Goal: Task Accomplishment & Management: Use online tool/utility

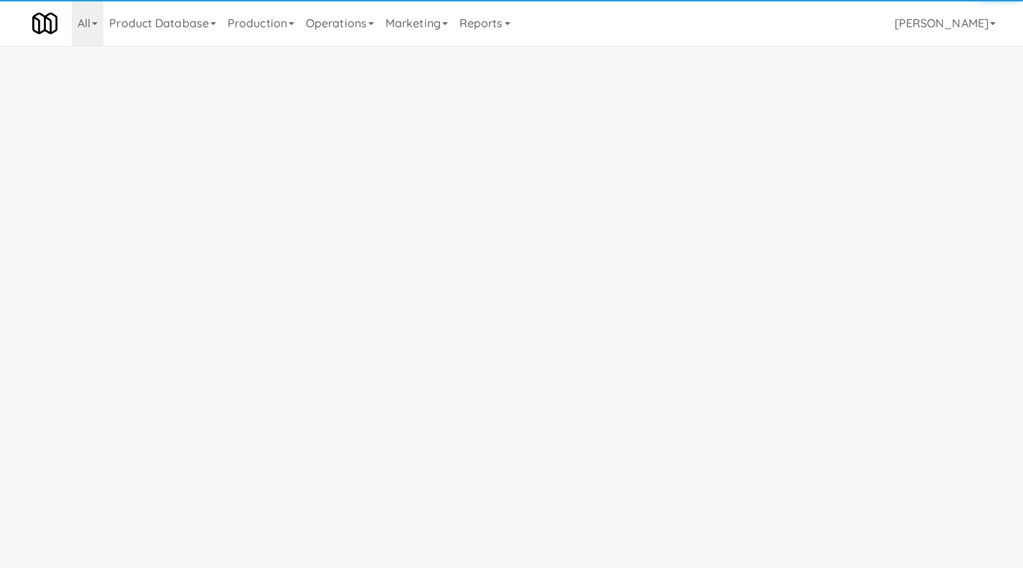
click at [327, 19] on link "Operations" at bounding box center [340, 23] width 80 height 46
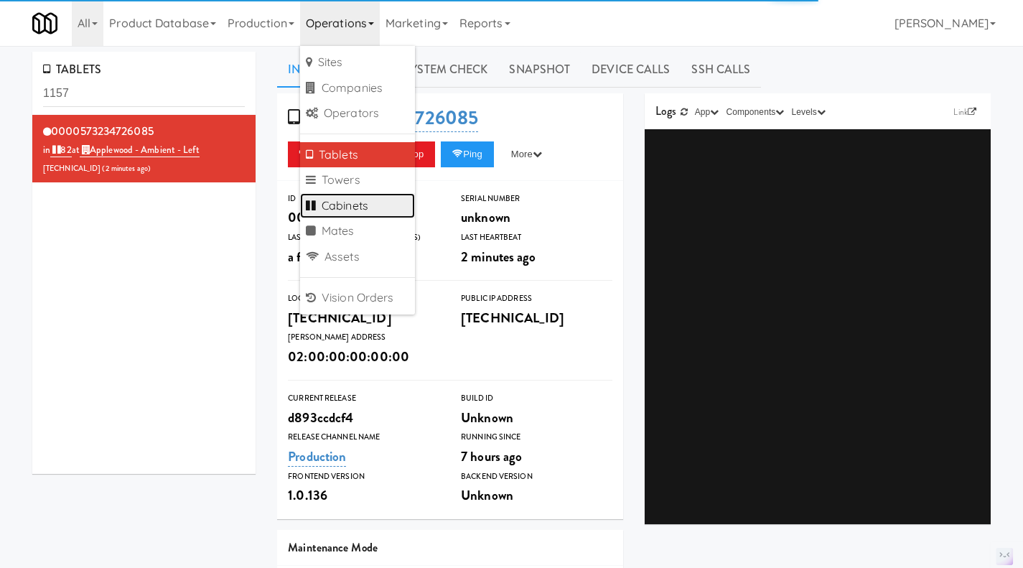
click at [348, 204] on link "Cabinets" at bounding box center [357, 206] width 115 height 26
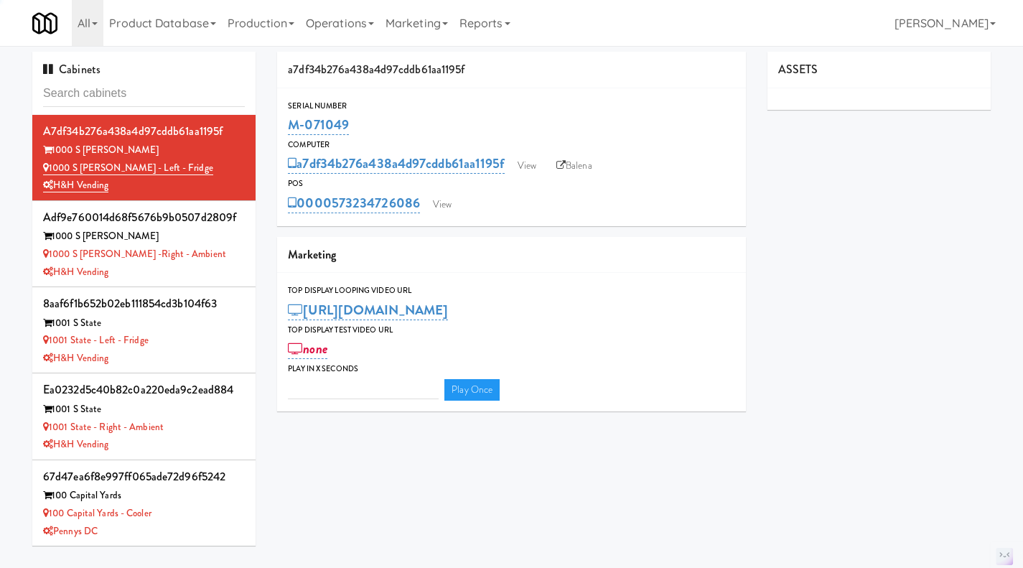
type input "3"
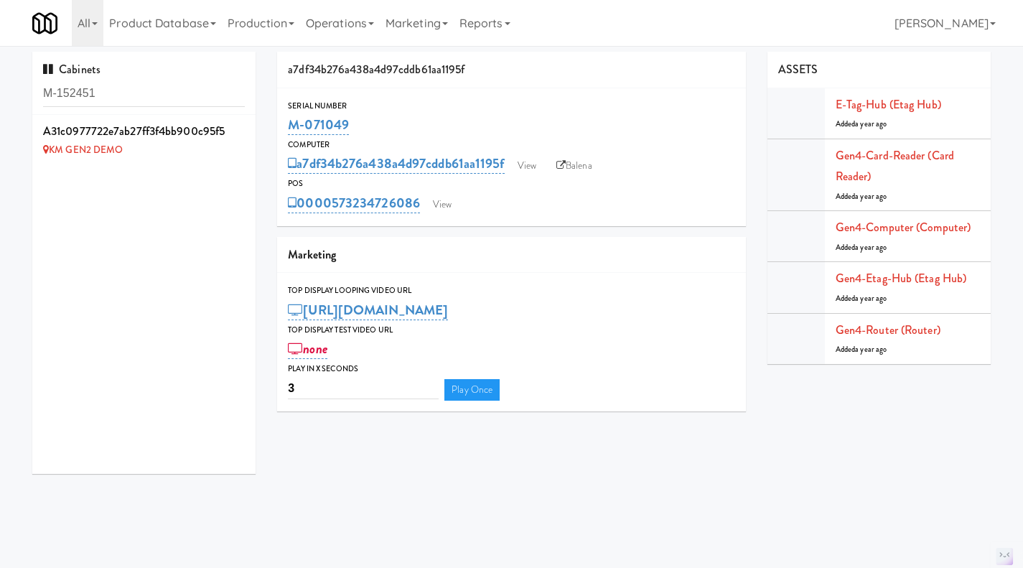
type input "M-152451"
click at [196, 159] on div "KM GEN2 DEMO" at bounding box center [144, 150] width 202 height 18
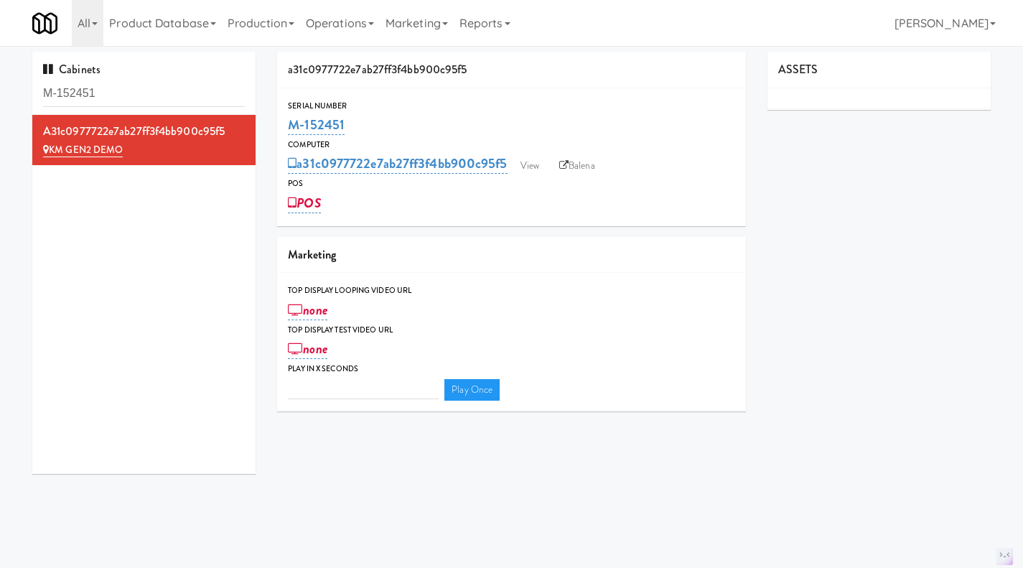
click at [333, 27] on link "Operations" at bounding box center [340, 23] width 80 height 46
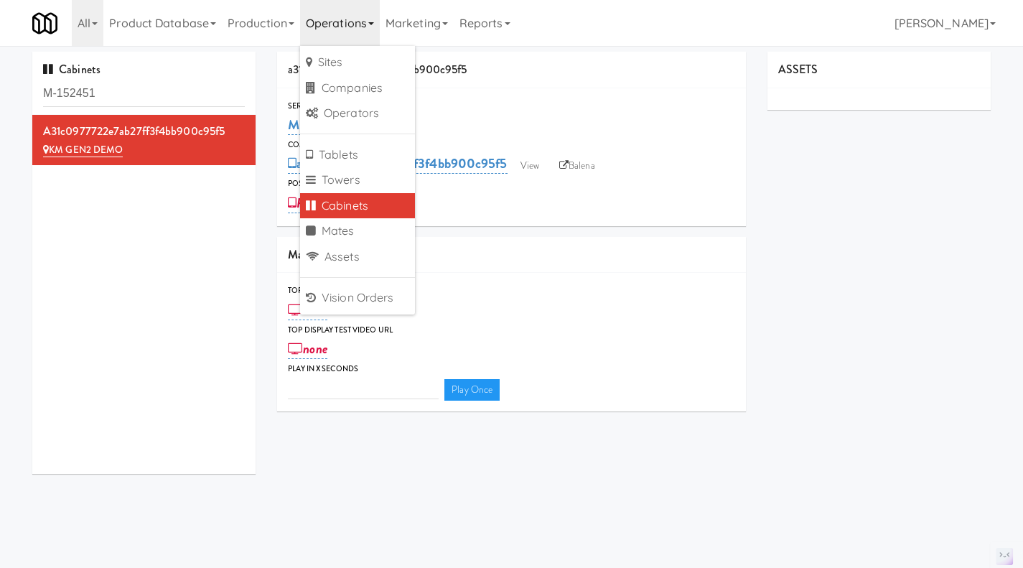
click at [159, 272] on div "a31c0977722e7ab27ff3f4bb900c95f5 KM GEN2 DEMO" at bounding box center [143, 294] width 223 height 359
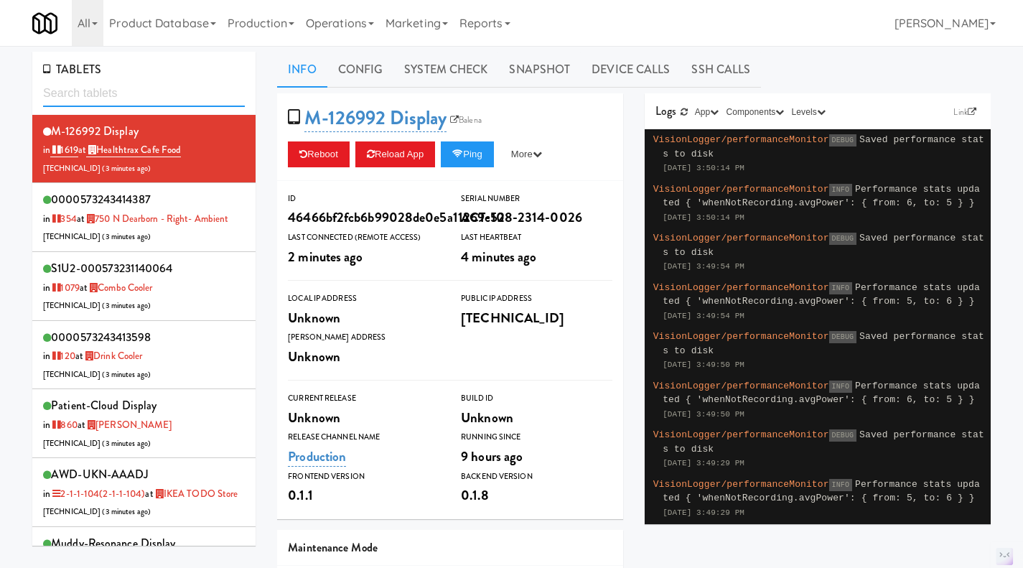
click at [136, 94] on input "text" at bounding box center [144, 93] width 202 height 27
paste input "573243974719"
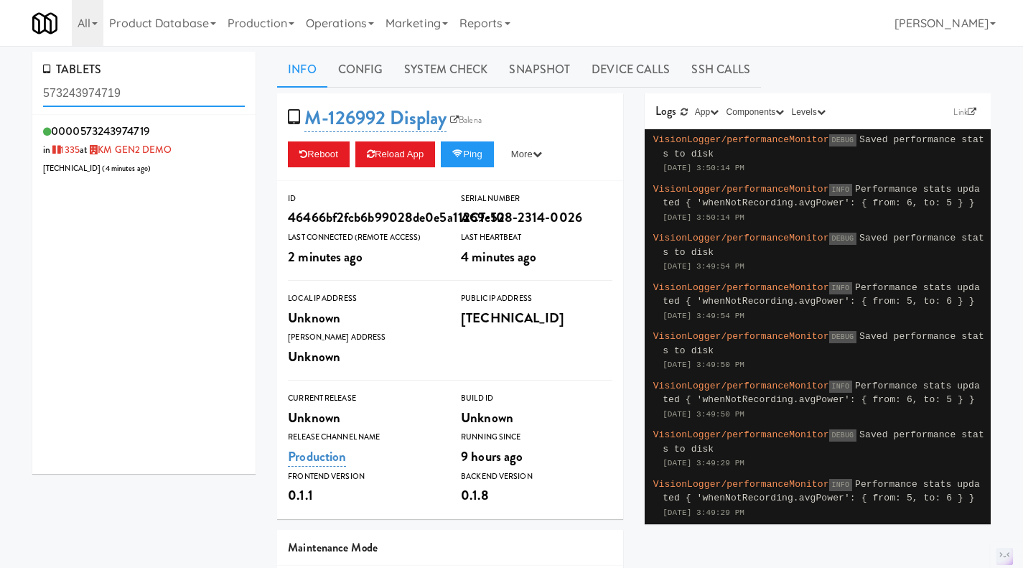
type input "573243974719"
click at [202, 161] on div "0000573243974719 in 1335 at KM GEN2 DEMO 206.0.69.174 ( 4 minutes ago )" at bounding box center [144, 149] width 202 height 57
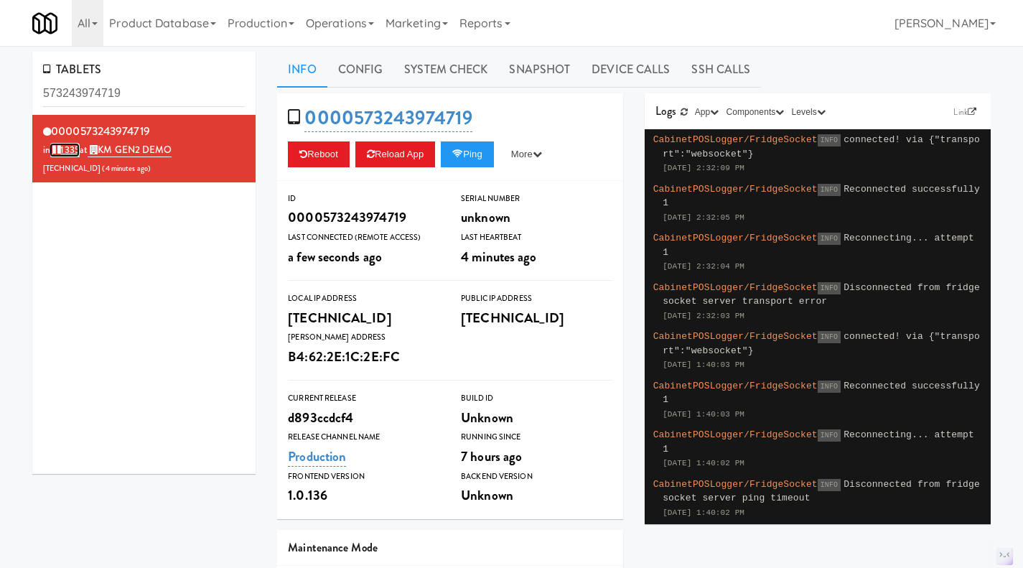
click at [69, 147] on link "1335" at bounding box center [64, 150] width 29 height 14
click at [110, 100] on input "573243974719" at bounding box center [144, 93] width 202 height 27
paste input "5"
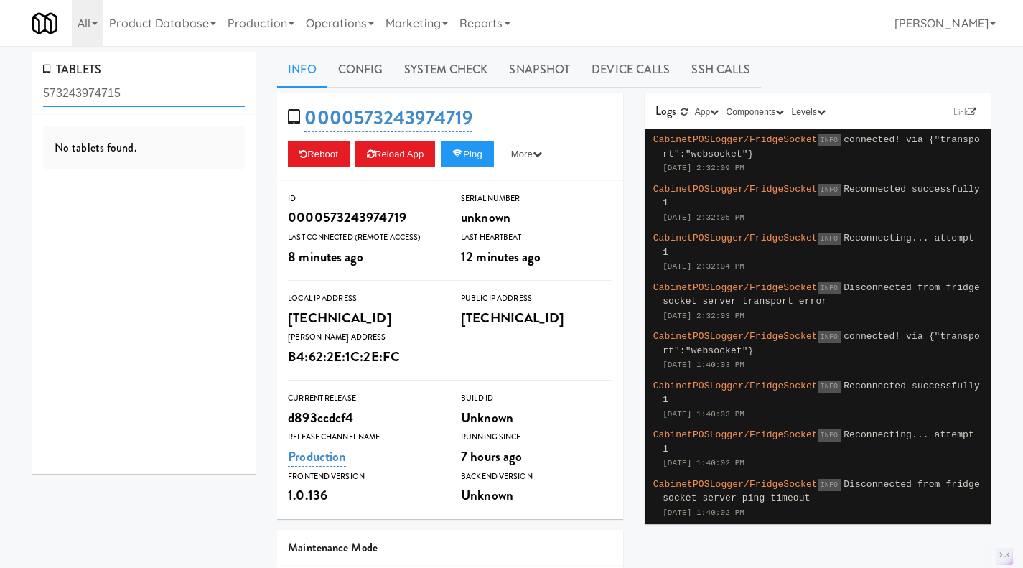
type input "573243974715"
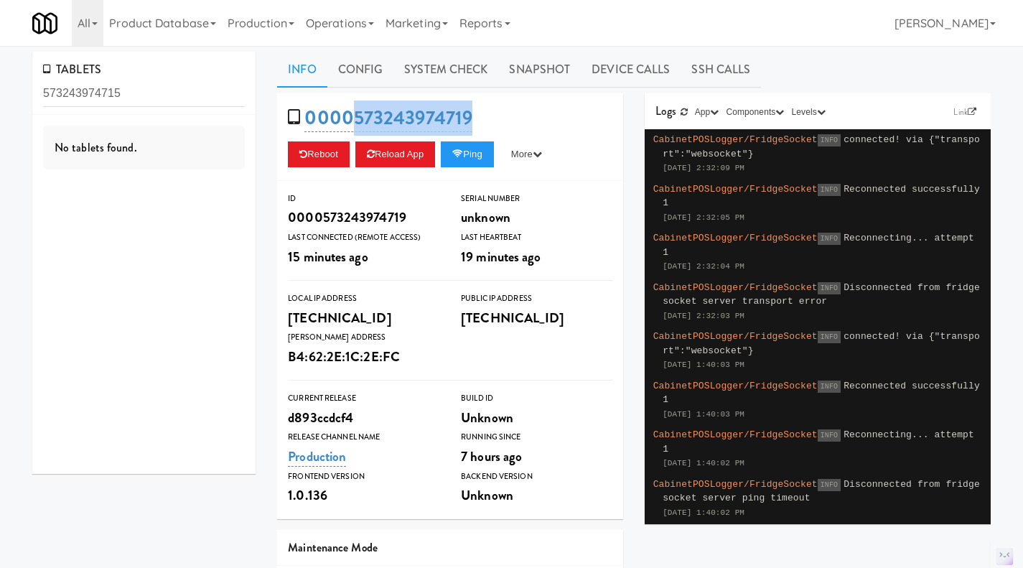
drag, startPoint x: 482, startPoint y: 123, endPoint x: 357, endPoint y: 128, distance: 125.0
click at [357, 128] on div "0000573243974719 Reboot Reload App Ping More Ping Server Restart Server Force R…" at bounding box center [450, 137] width 346 height 88
copy link "573243974719"
click at [352, 24] on link "Operations" at bounding box center [340, 23] width 80 height 46
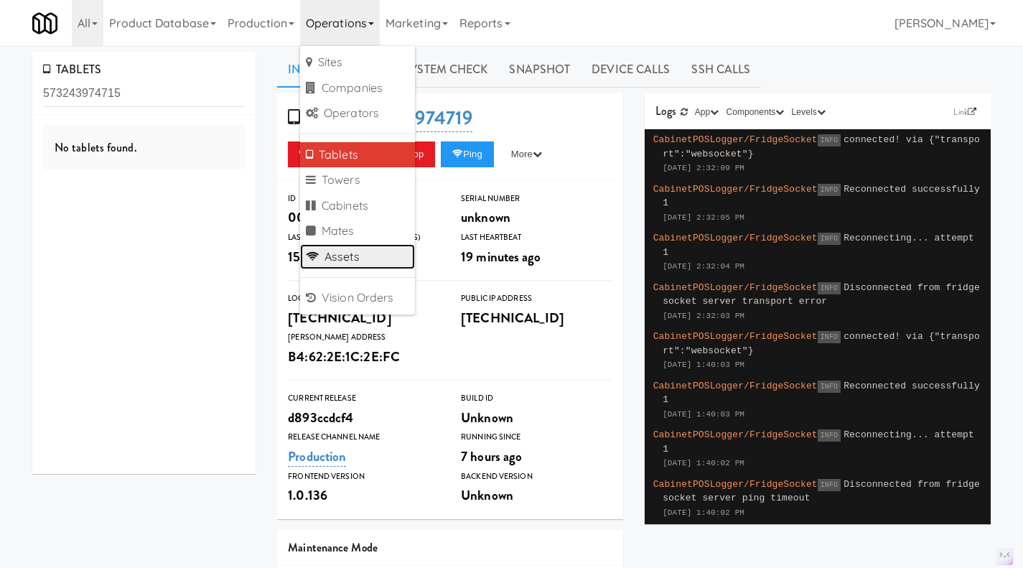
click at [373, 266] on link "Assets" at bounding box center [357, 257] width 115 height 26
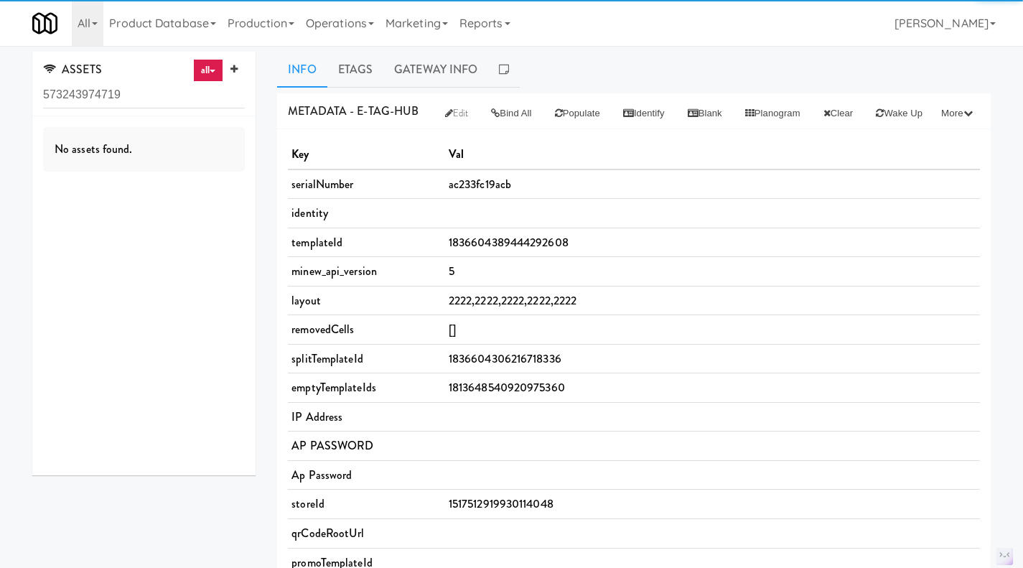
type input "573243974719"
click at [349, 21] on link "Operations" at bounding box center [340, 23] width 80 height 46
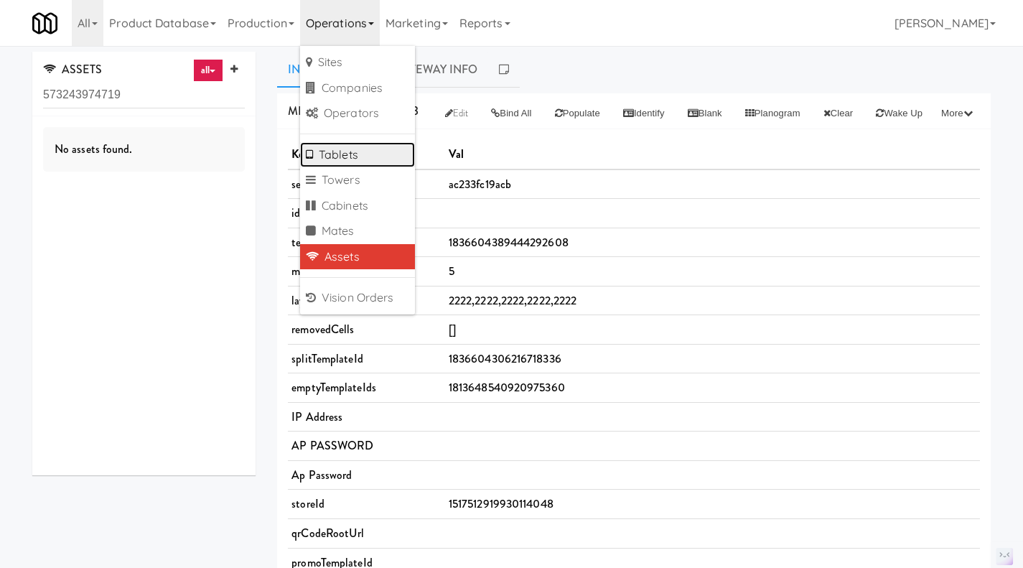
click at [361, 160] on link "Tablets" at bounding box center [357, 155] width 115 height 26
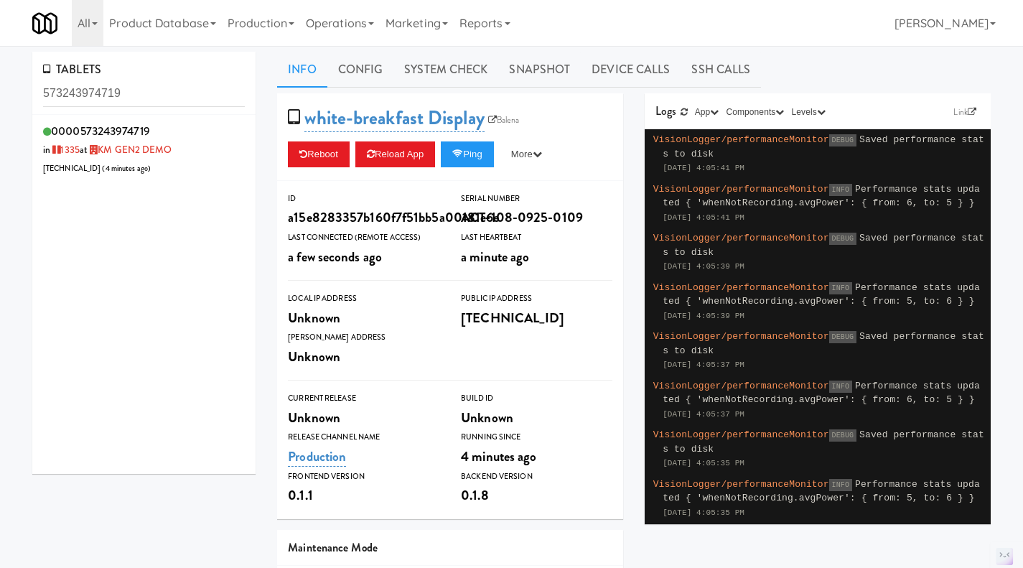
type input "573243974719"
click at [207, 157] on div "0000573243974719 in 1335 at KM GEN2 DEMO 206.0.69.123 ( 4 minutes ago )" at bounding box center [144, 149] width 202 height 57
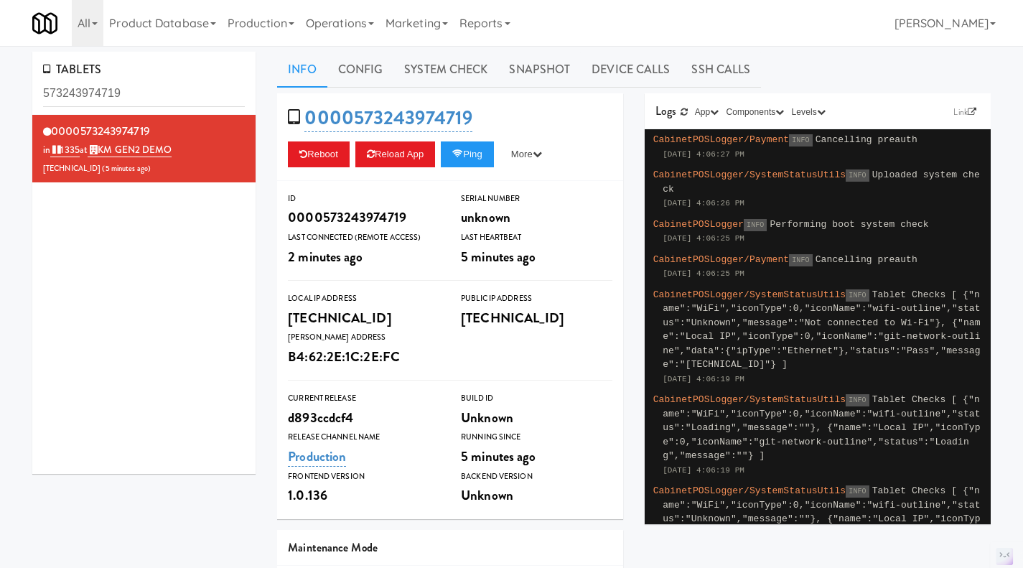
click at [349, 24] on link "Operations" at bounding box center [340, 23] width 80 height 46
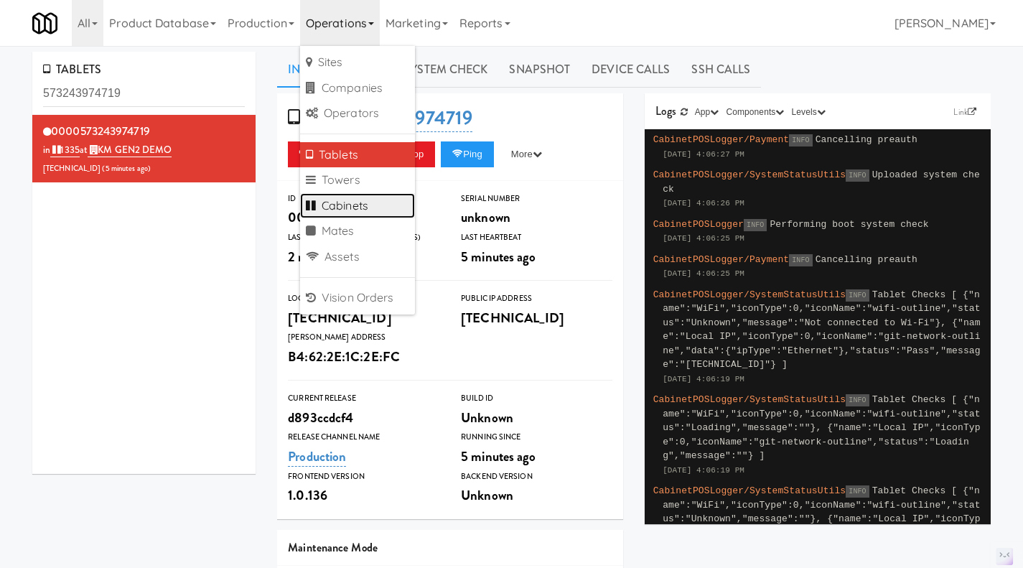
click at [365, 207] on link "Cabinets" at bounding box center [357, 206] width 115 height 26
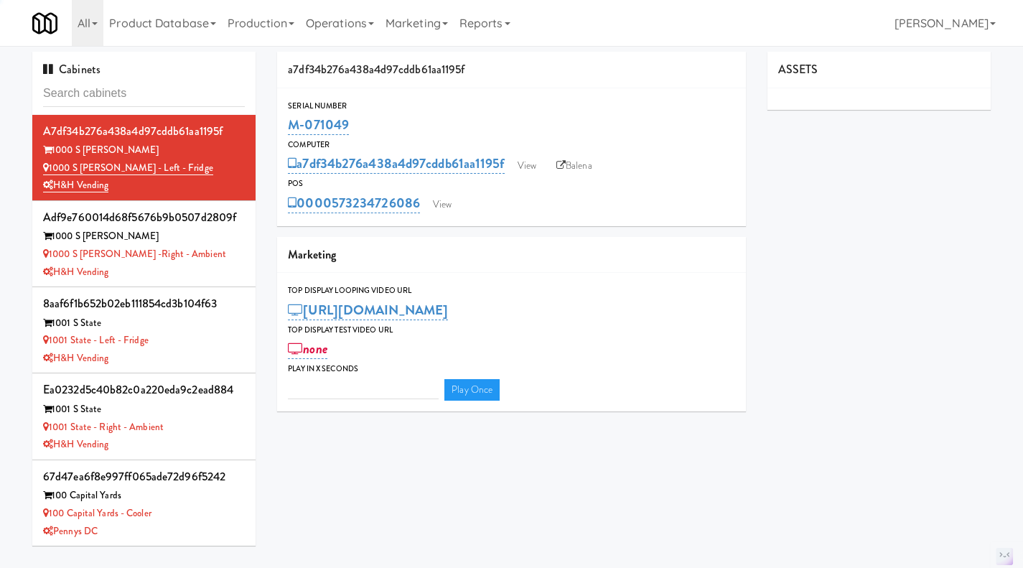
type input "3"
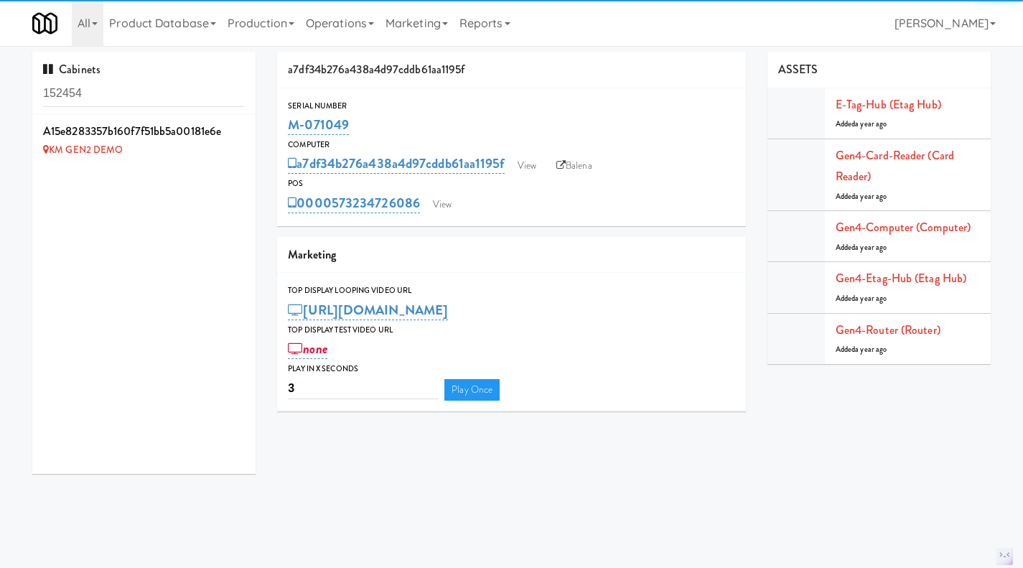
type input "152454"
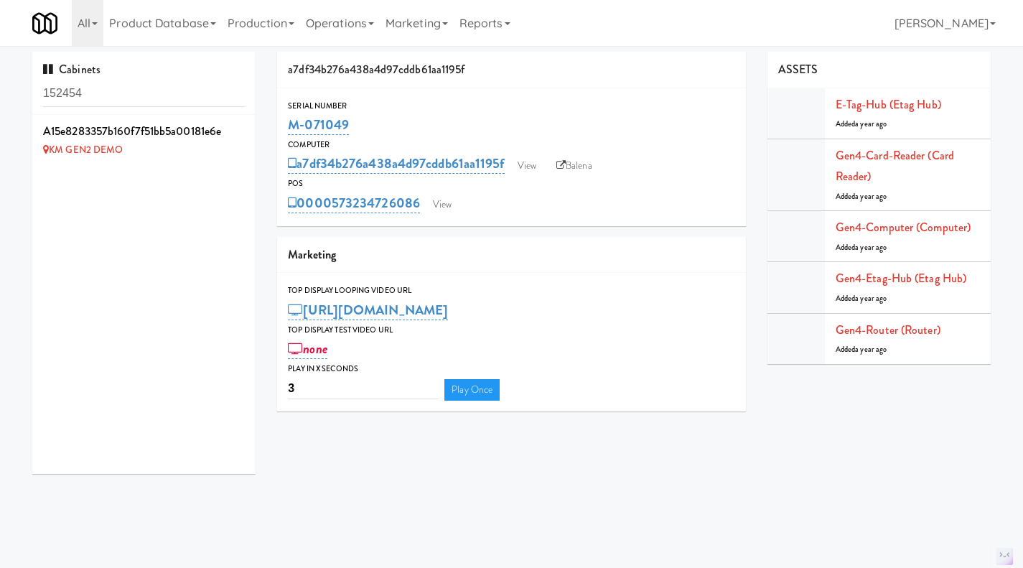
click at [196, 164] on li "a15e8283357b160f7f51bb5a00181e6e KM GEN2 DEMO" at bounding box center [143, 140] width 223 height 50
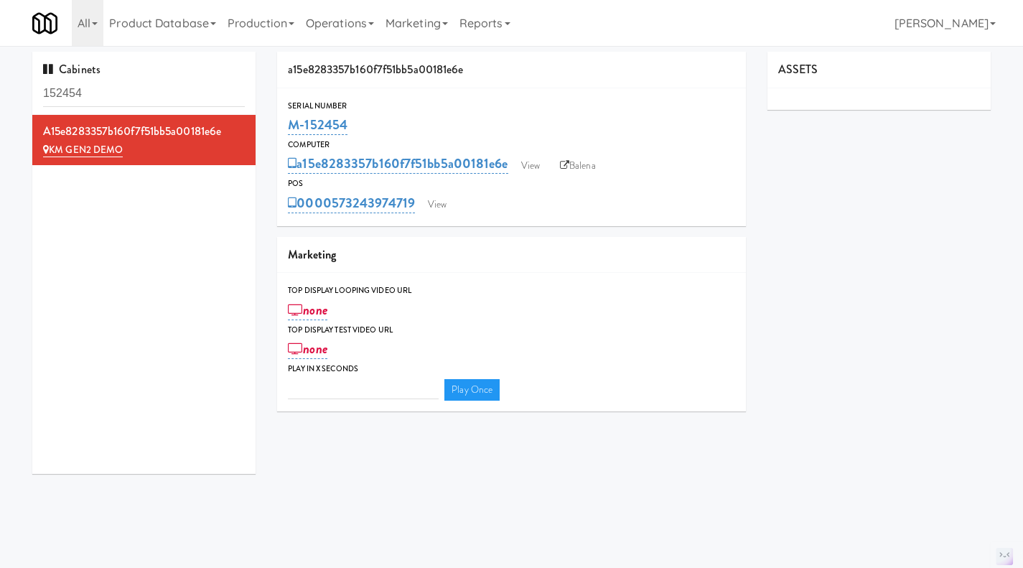
type input "3"
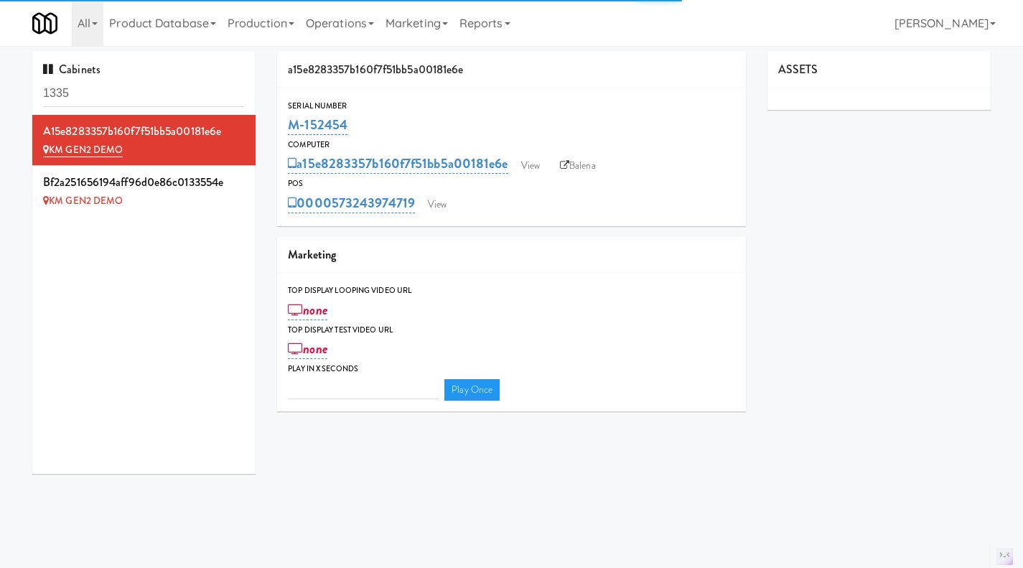
type input "3"
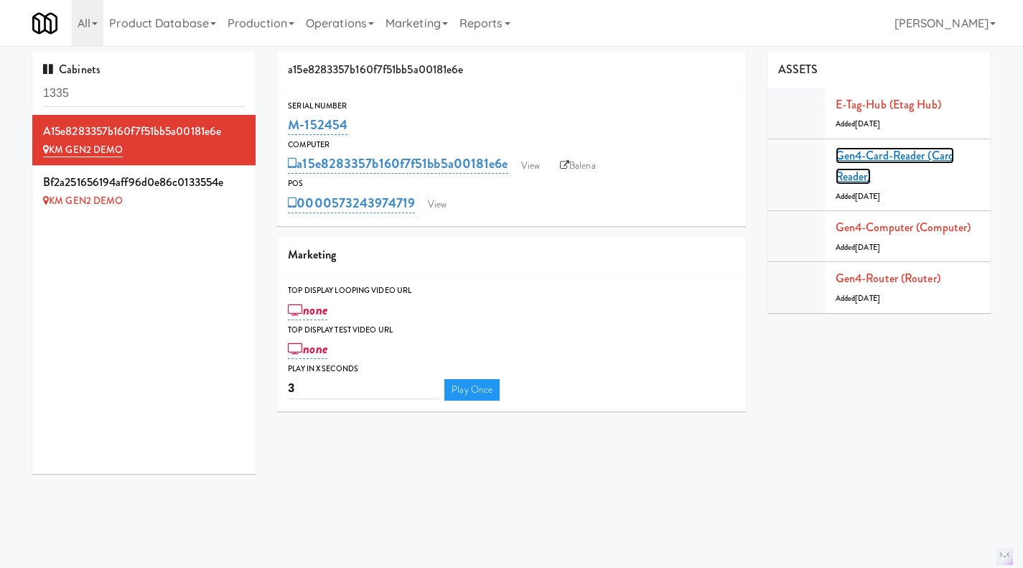
click at [877, 161] on link "Gen4-card-reader (Card Reader)" at bounding box center [894, 166] width 118 height 38
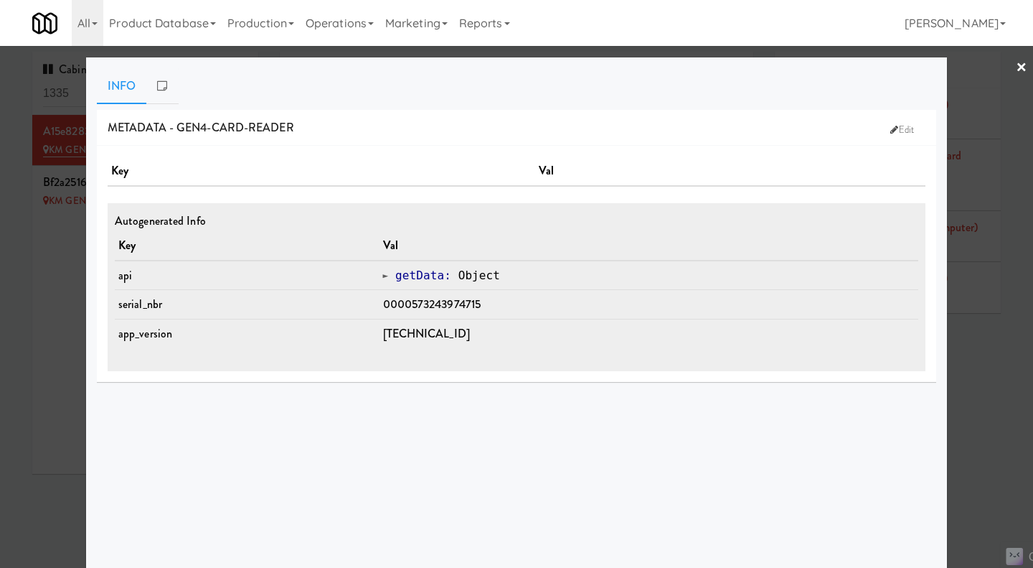
click at [981, 383] on div at bounding box center [516, 284] width 1033 height 568
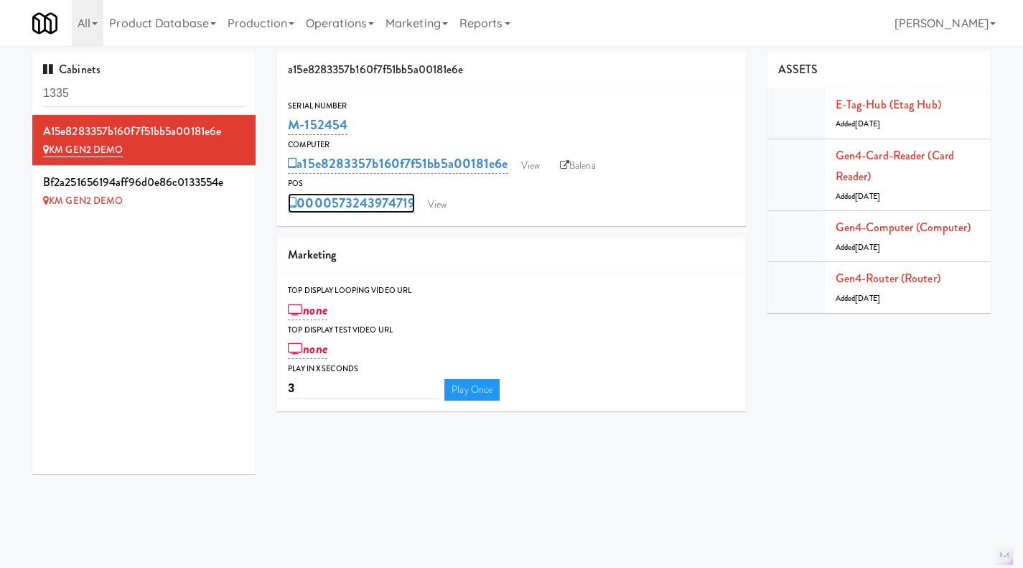
click at [358, 197] on link "0000573243974719" at bounding box center [351, 203] width 127 height 20
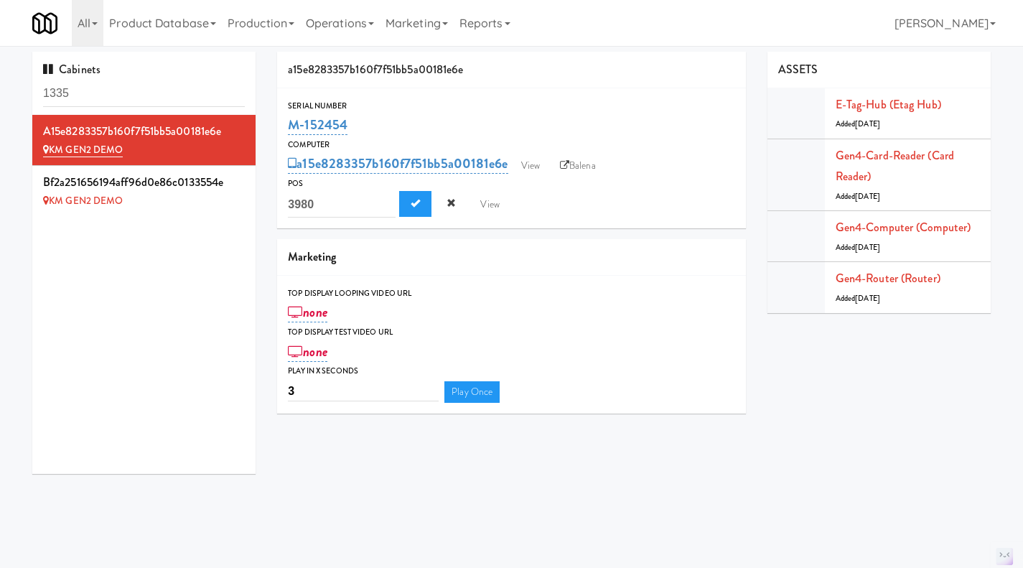
click at [623, 210] on div "0000573243974719 3980 View" at bounding box center [511, 204] width 447 height 27
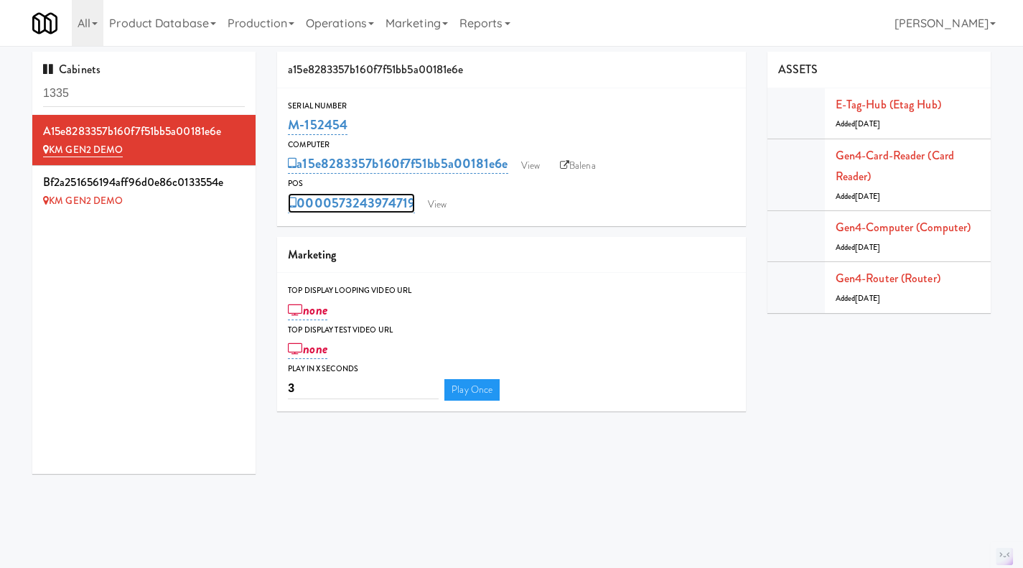
click at [339, 204] on link "0000573243974719" at bounding box center [351, 203] width 127 height 20
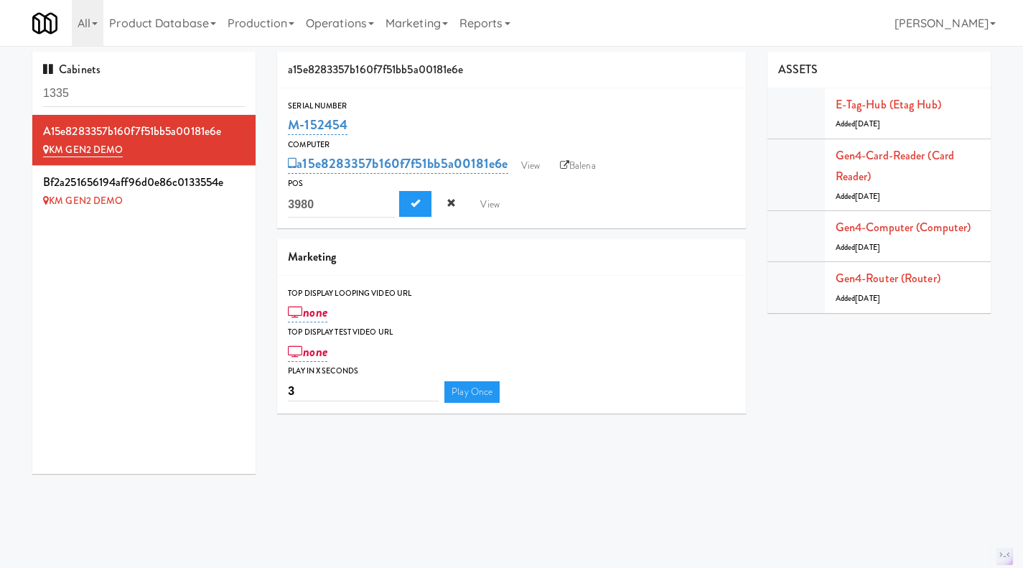
click at [540, 244] on div "Marketing" at bounding box center [511, 257] width 469 height 37
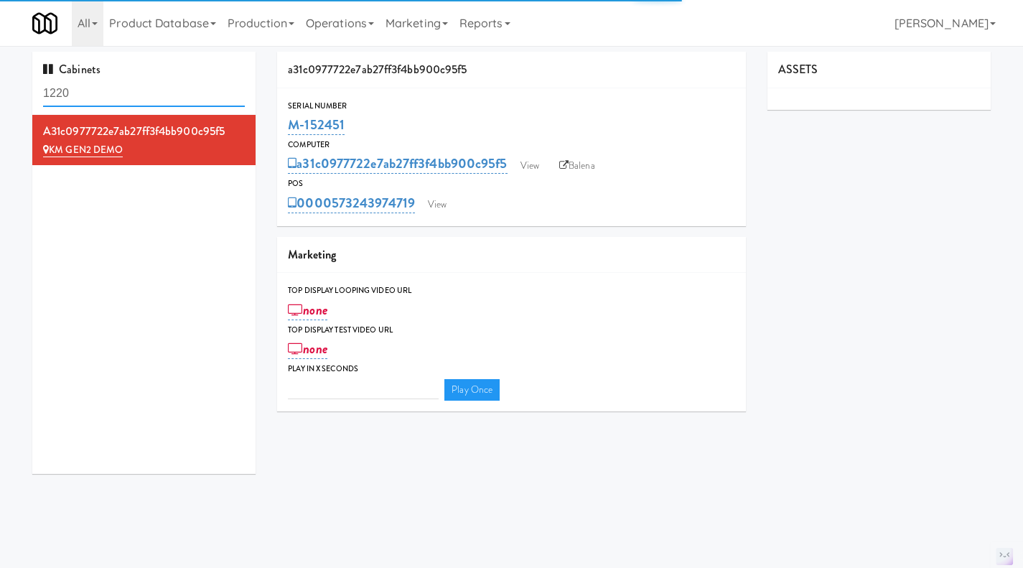
type input "3"
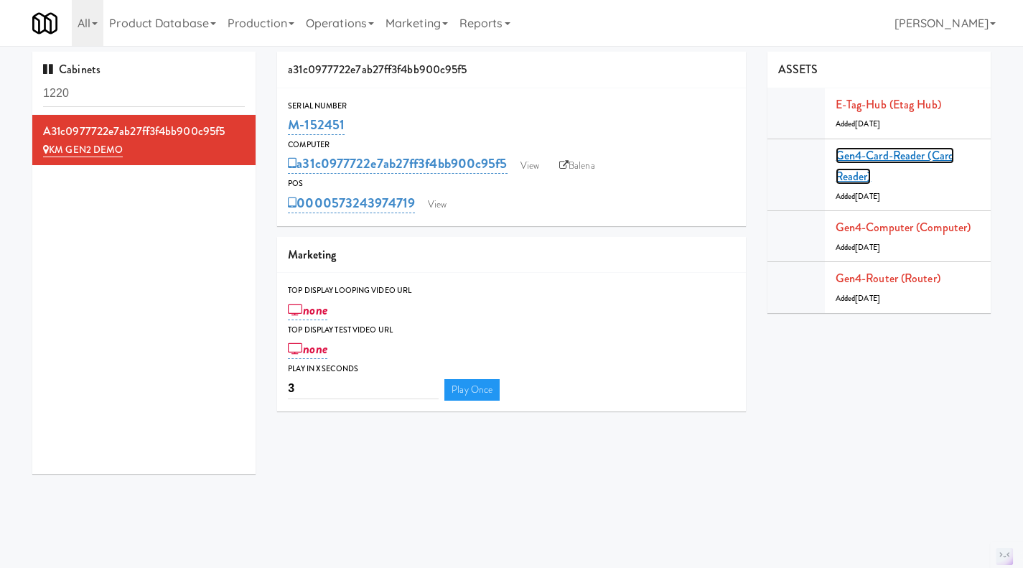
click at [875, 150] on link "Gen4-card-reader (Card Reader)" at bounding box center [894, 166] width 118 height 38
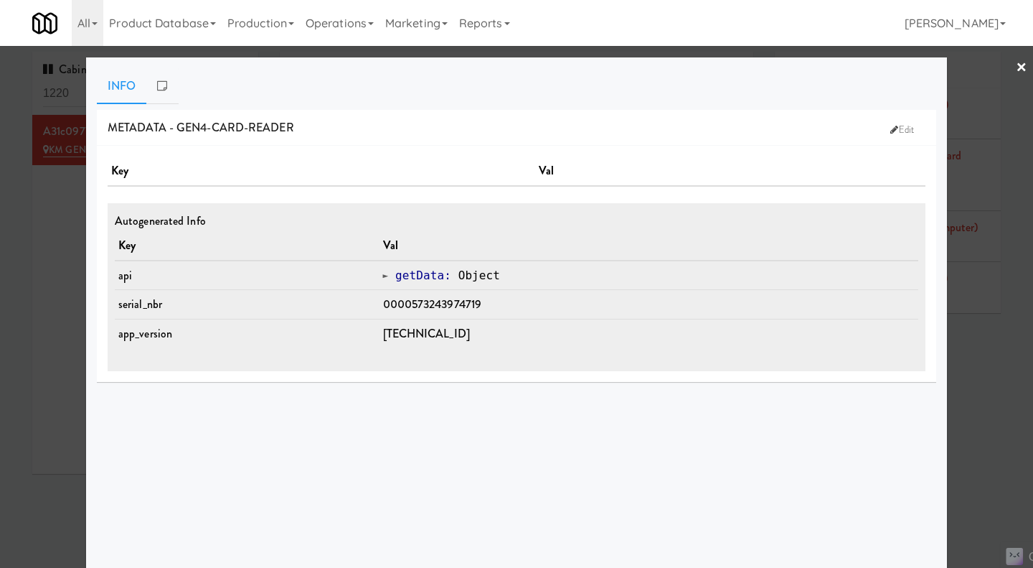
click at [959, 344] on div at bounding box center [516, 284] width 1033 height 568
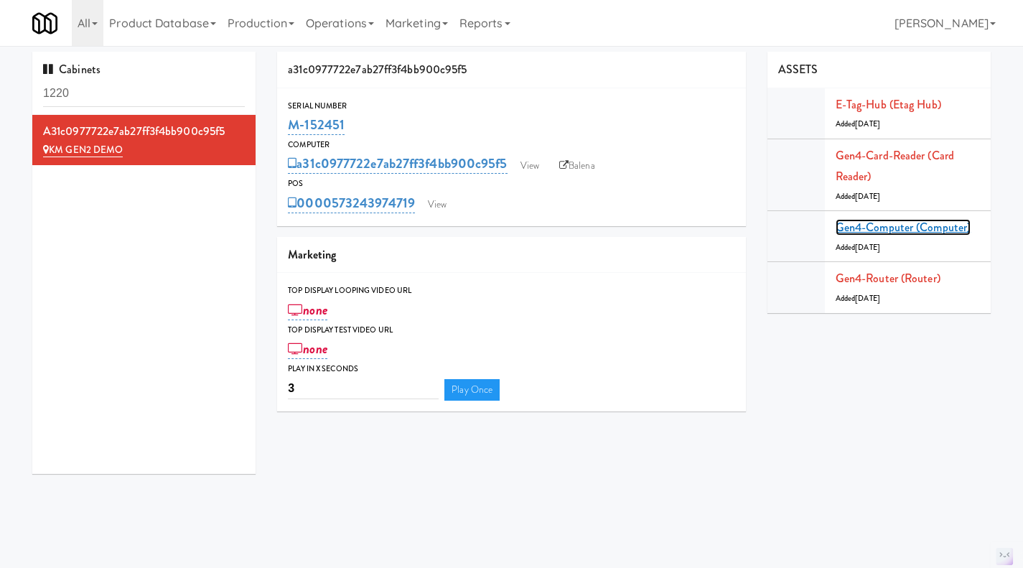
click at [910, 230] on link "Gen4-computer (Computer)" at bounding box center [902, 227] width 135 height 17
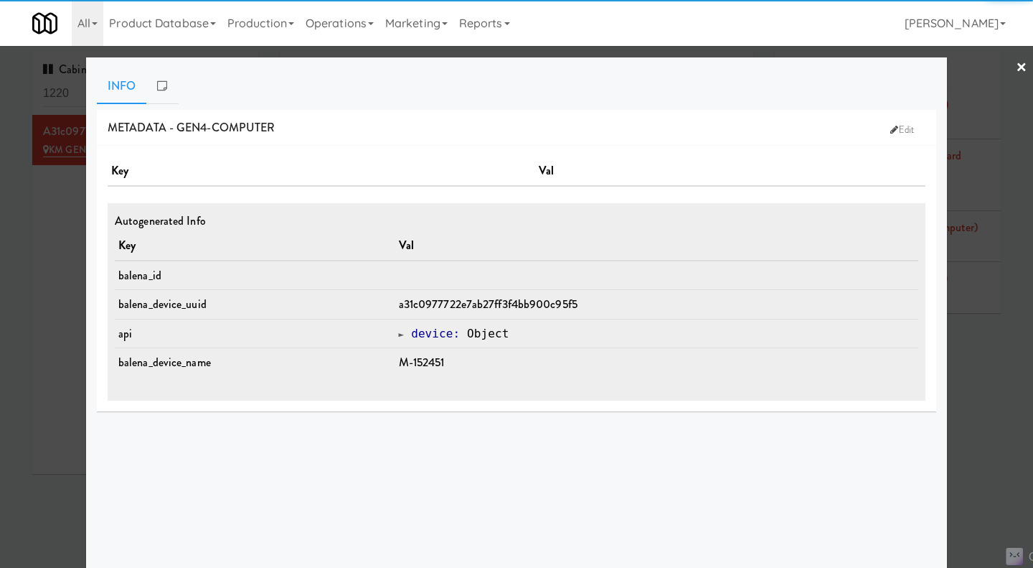
click at [965, 355] on div at bounding box center [516, 284] width 1033 height 568
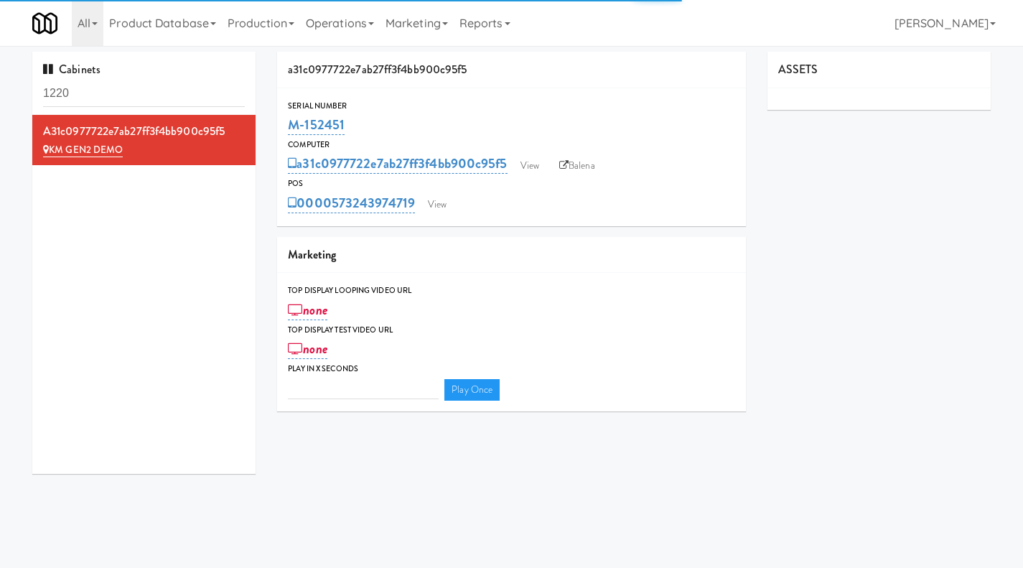
type input "3"
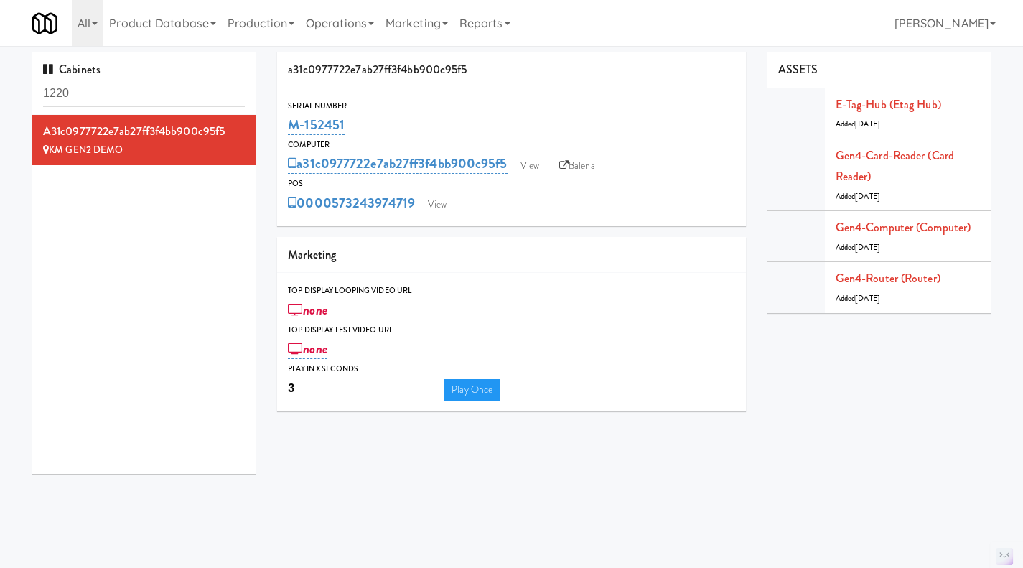
drag, startPoint x: 414, startPoint y: 220, endPoint x: 330, endPoint y: 222, distance: 84.0
click at [330, 222] on div "Serial Number M-152451 Computer a31c0977722e7ab27ff3f4bb900c95f5 View Balena PO…" at bounding box center [511, 157] width 469 height 138
copy link "573243974719"
click at [300, 205] on link "0000573243974719" at bounding box center [351, 203] width 127 height 20
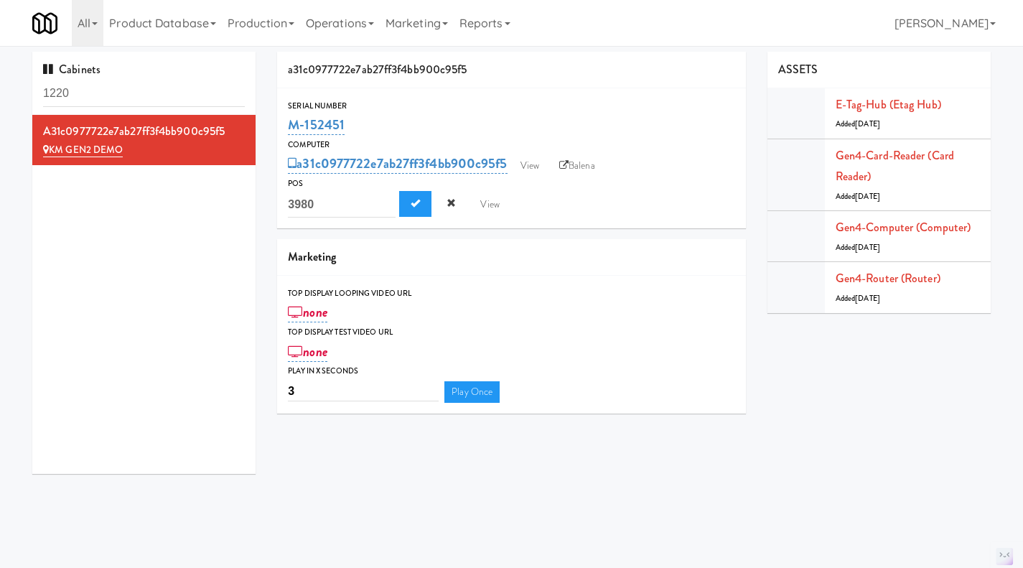
click at [575, 213] on div "0000573243974719 3980 View" at bounding box center [511, 204] width 447 height 27
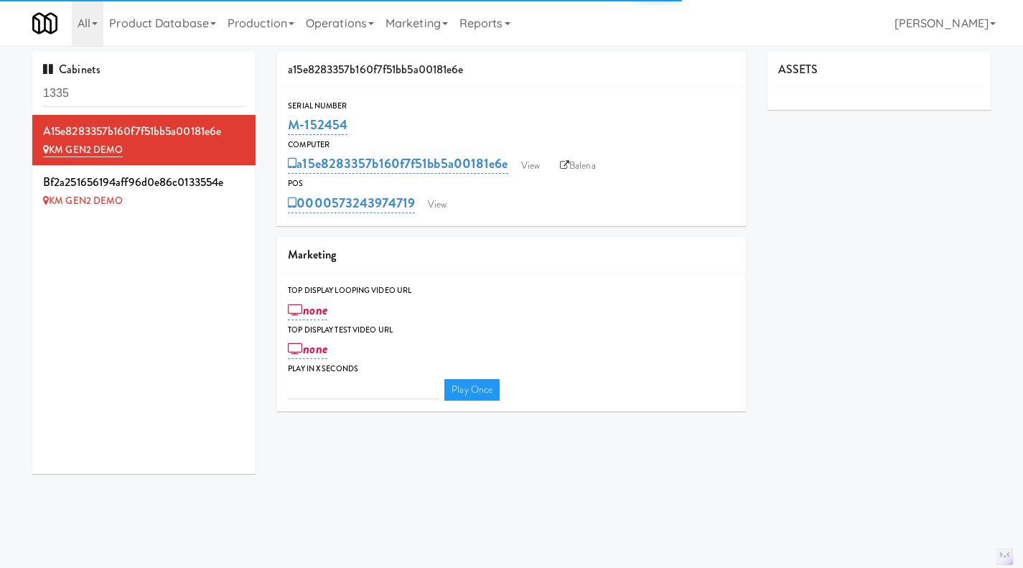
type input "3"
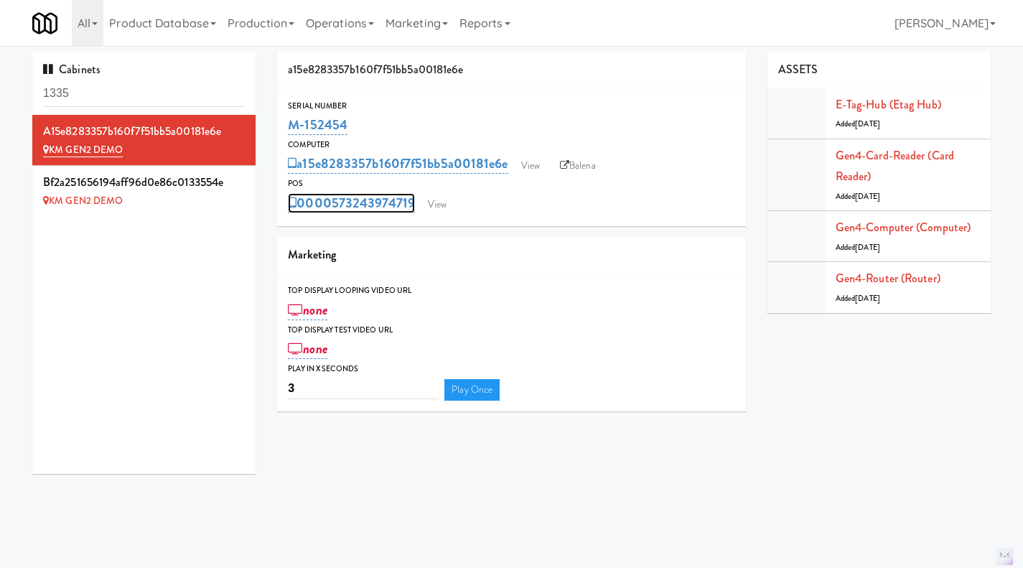
click at [334, 196] on link "0000573243974719" at bounding box center [351, 203] width 127 height 20
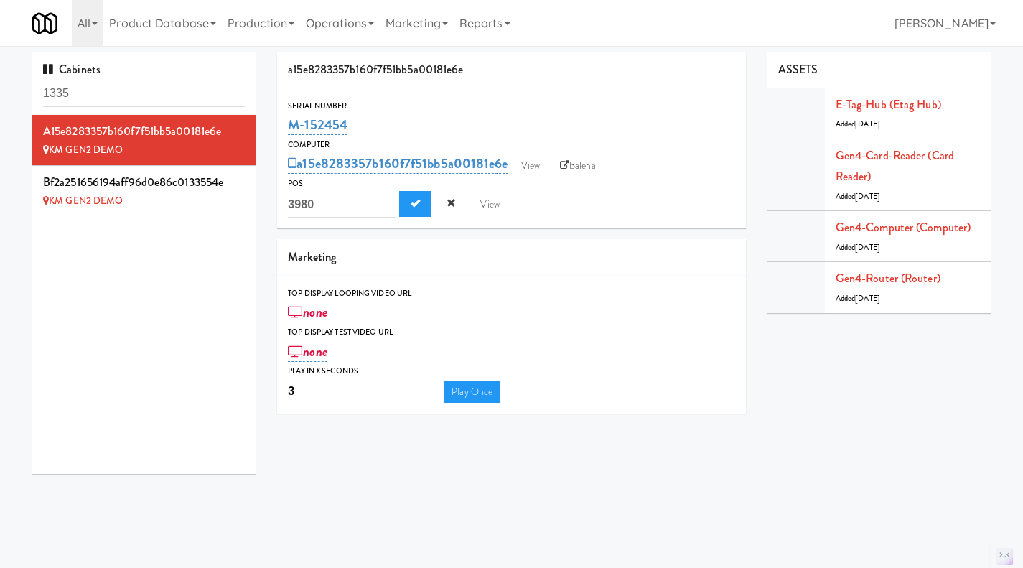
click at [317, 210] on input "3980" at bounding box center [342, 204] width 108 height 27
click at [399, 191] on button "Submit" at bounding box center [415, 204] width 32 height 26
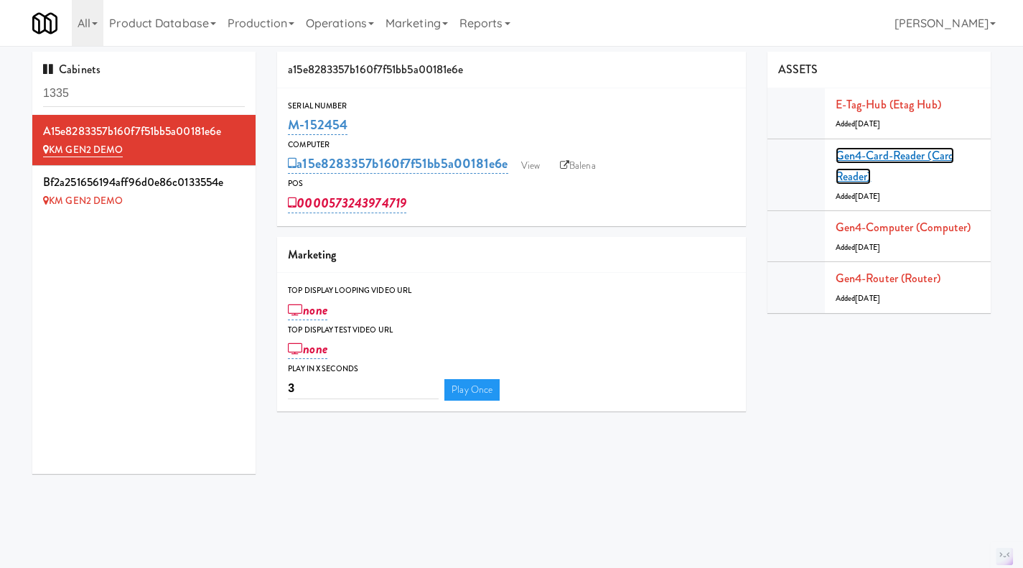
click at [871, 160] on link "Gen4-card-reader (Card Reader)" at bounding box center [894, 166] width 118 height 38
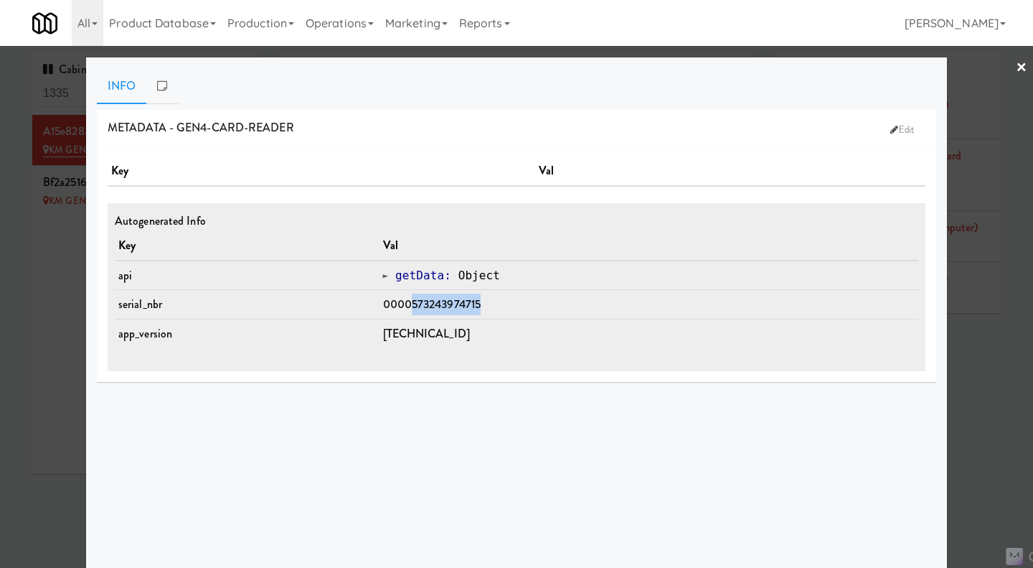
drag, startPoint x: 502, startPoint y: 301, endPoint x: 421, endPoint y: 308, distance: 80.7
click at [421, 308] on td "0000573243974715" at bounding box center [650, 304] width 540 height 29
copy span "573243974715"
click at [47, 312] on div at bounding box center [516, 284] width 1033 height 568
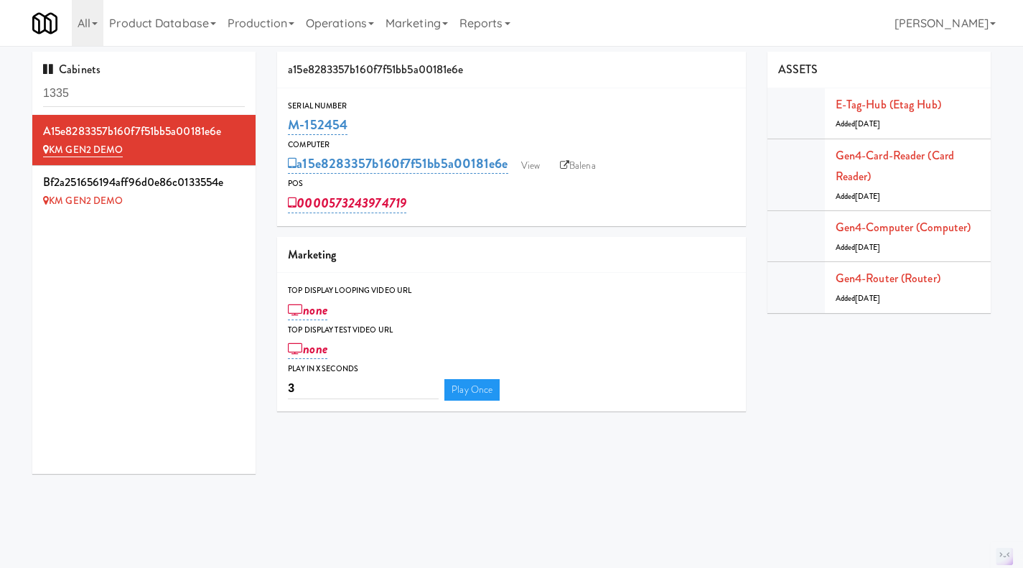
click at [355, 26] on link "Operations" at bounding box center [340, 23] width 80 height 46
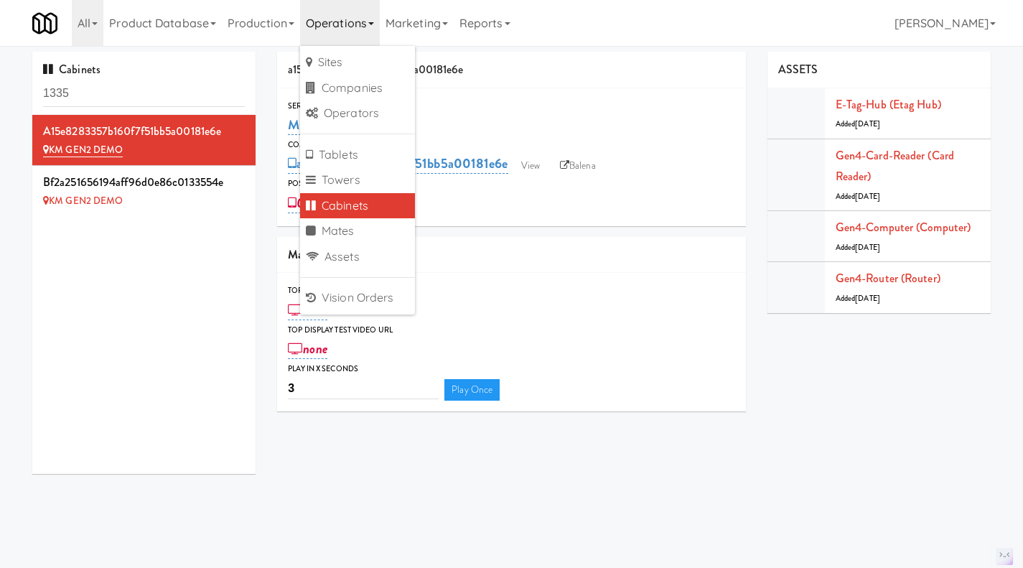
click at [173, 299] on div "a15e8283357b160f7f51bb5a00181e6e KM GEN2 DEMO bf2a251656194aff96d0e86c0133554e …" at bounding box center [143, 294] width 223 height 359
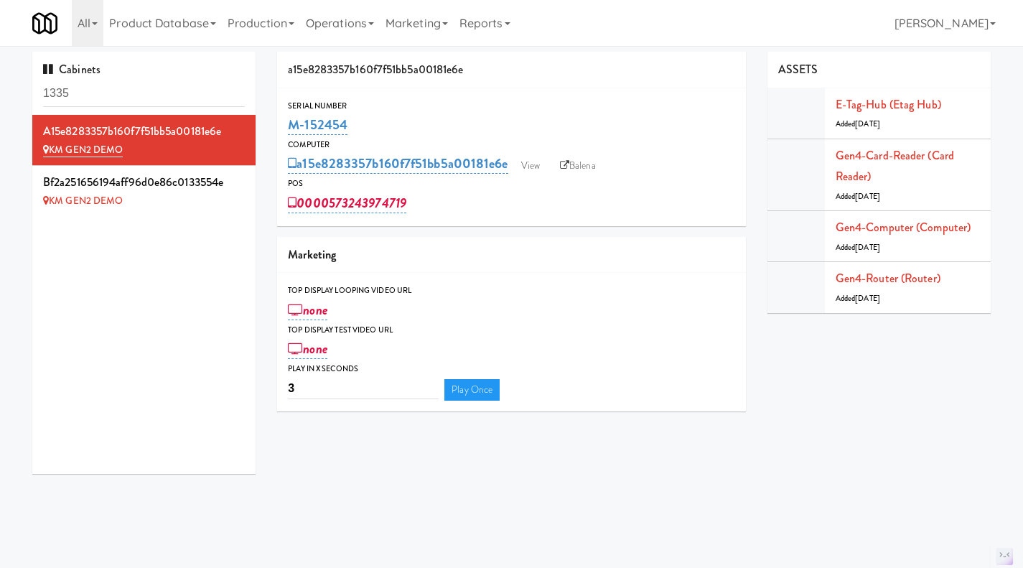
click at [471, 208] on div "0000573243974719" at bounding box center [511, 203] width 447 height 24
click at [881, 158] on link "Gen4-card-reader (Card Reader)" at bounding box center [894, 166] width 118 height 38
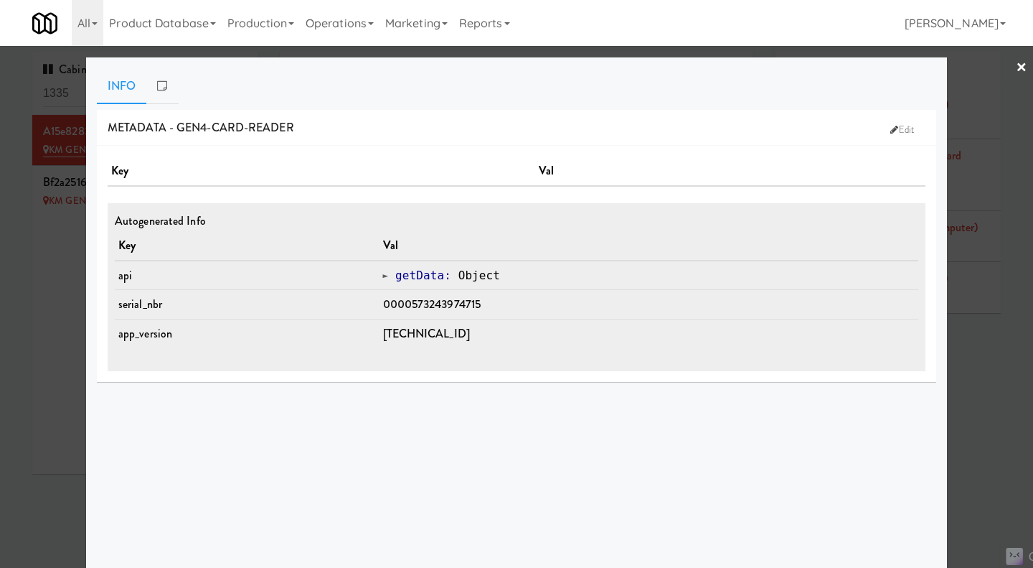
click at [991, 412] on div at bounding box center [516, 284] width 1033 height 568
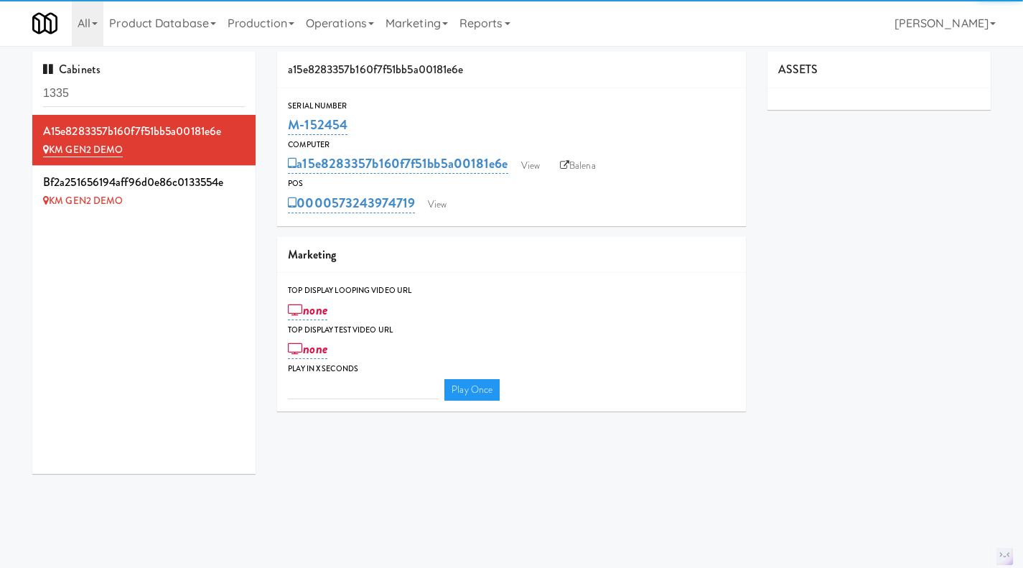
type input "3"
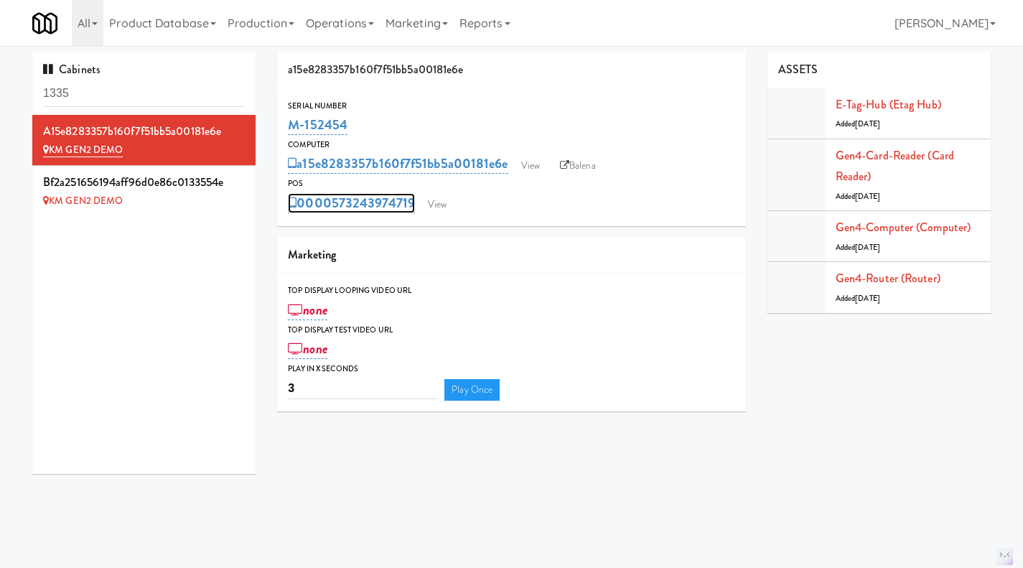
click at [337, 209] on link "0000573243974719" at bounding box center [351, 203] width 127 height 20
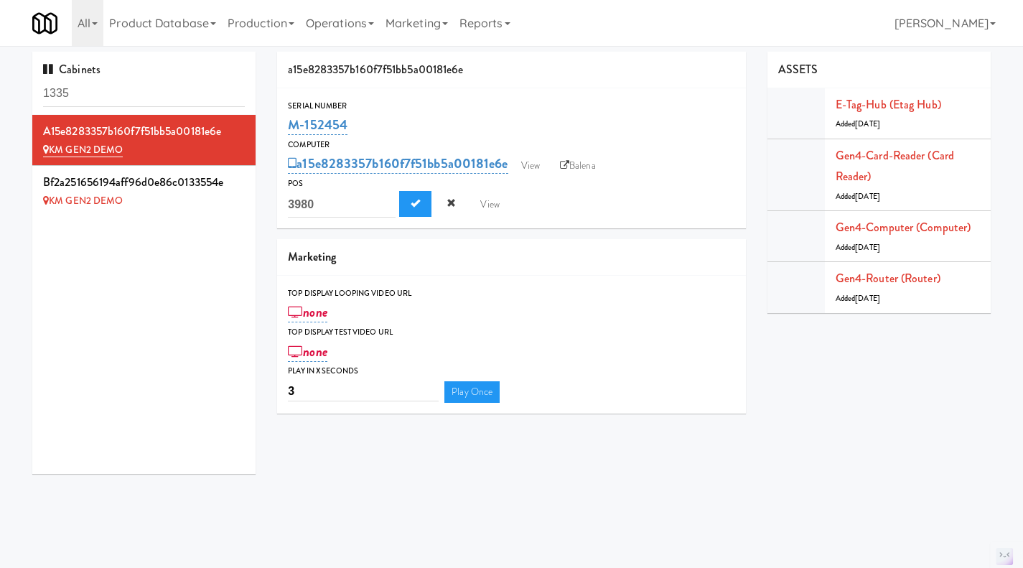
click at [589, 205] on div "0000573243974719 3980 View" at bounding box center [511, 204] width 447 height 27
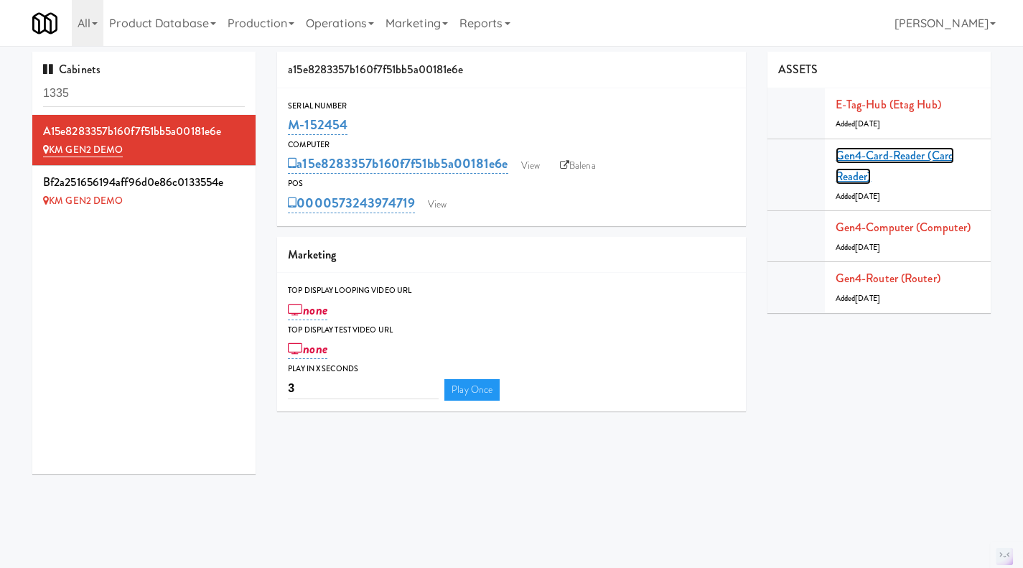
click at [860, 177] on link "Gen4-card-reader (Card Reader)" at bounding box center [894, 166] width 118 height 38
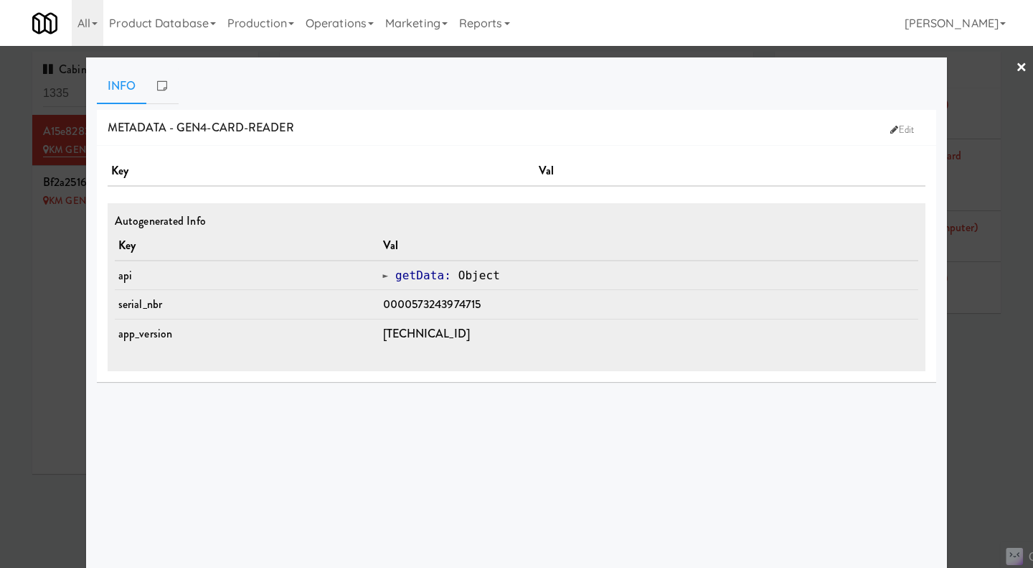
click at [963, 349] on div at bounding box center [516, 284] width 1033 height 568
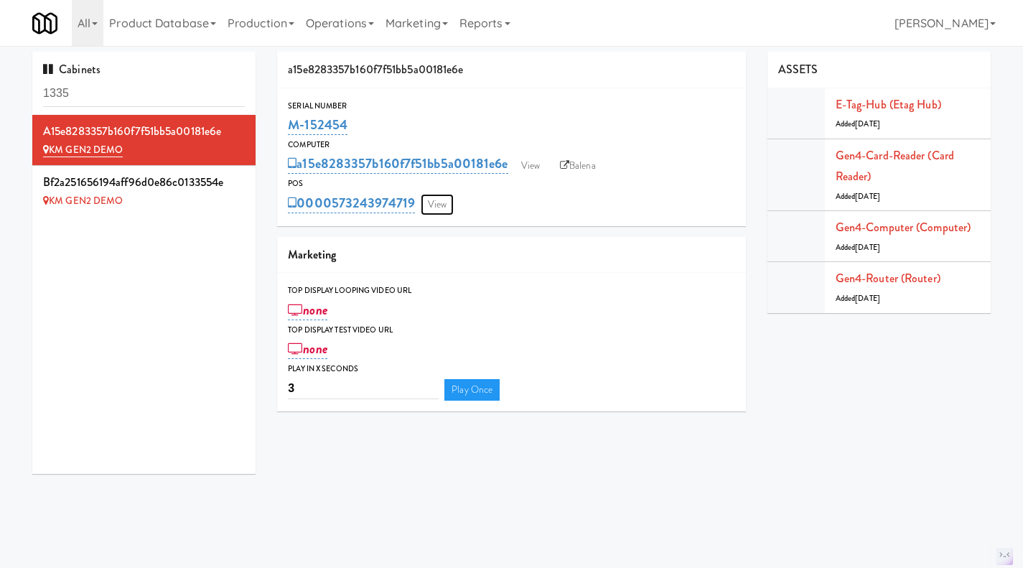
click at [430, 199] on link "View" at bounding box center [437, 205] width 33 height 22
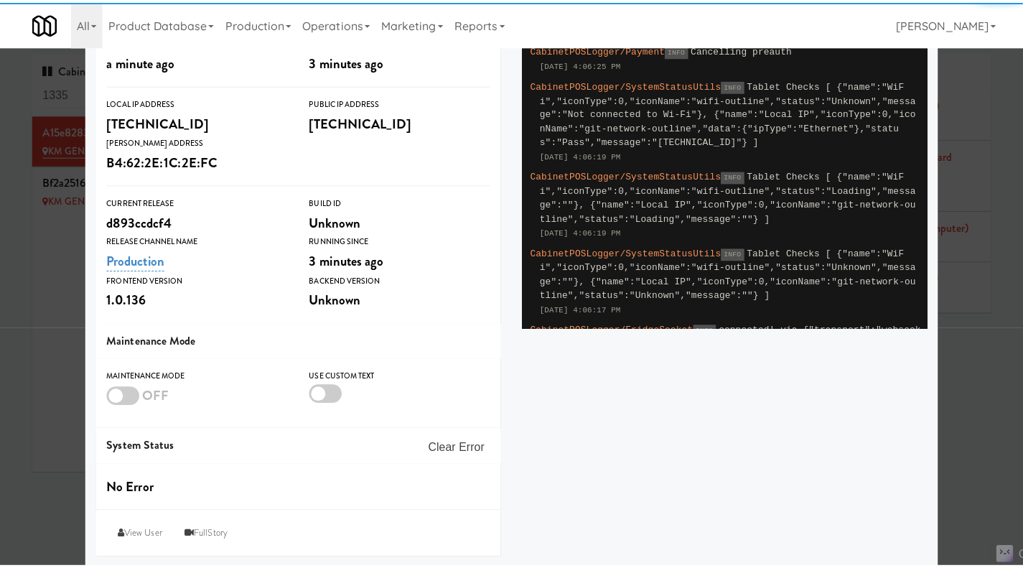
scroll to position [214, 0]
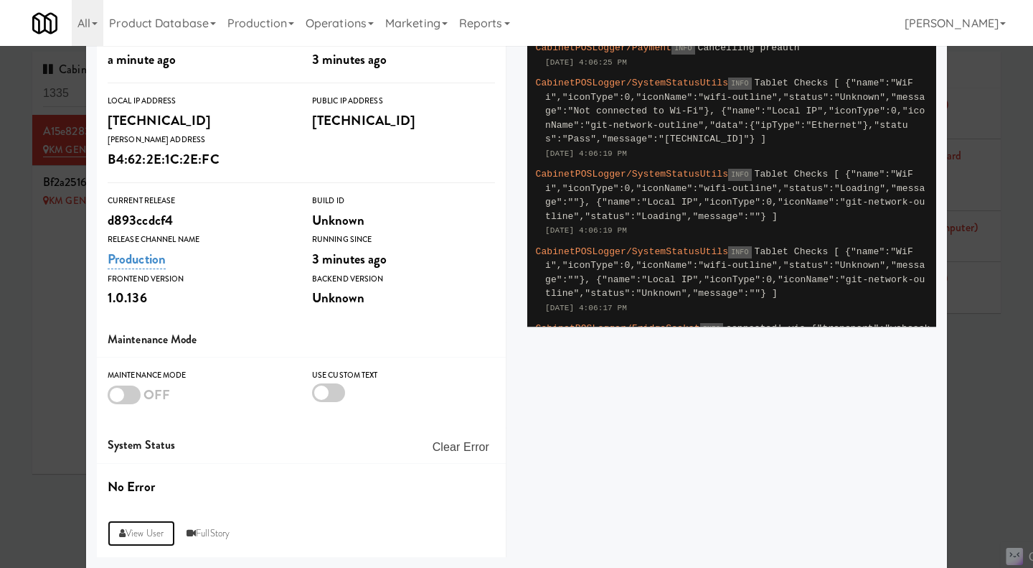
click at [129, 533] on link "View User" at bounding box center [141, 533] width 67 height 26
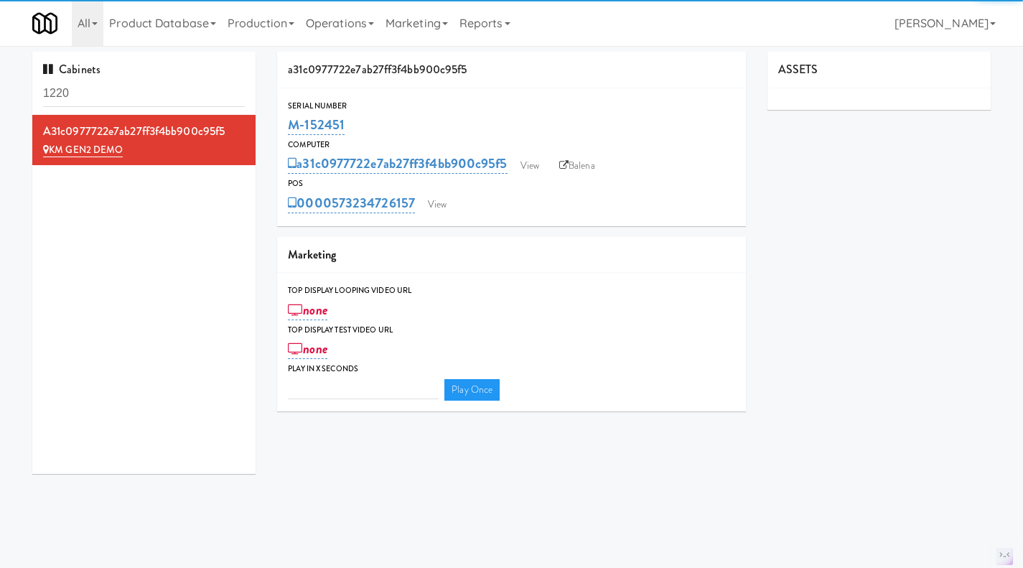
type input "3"
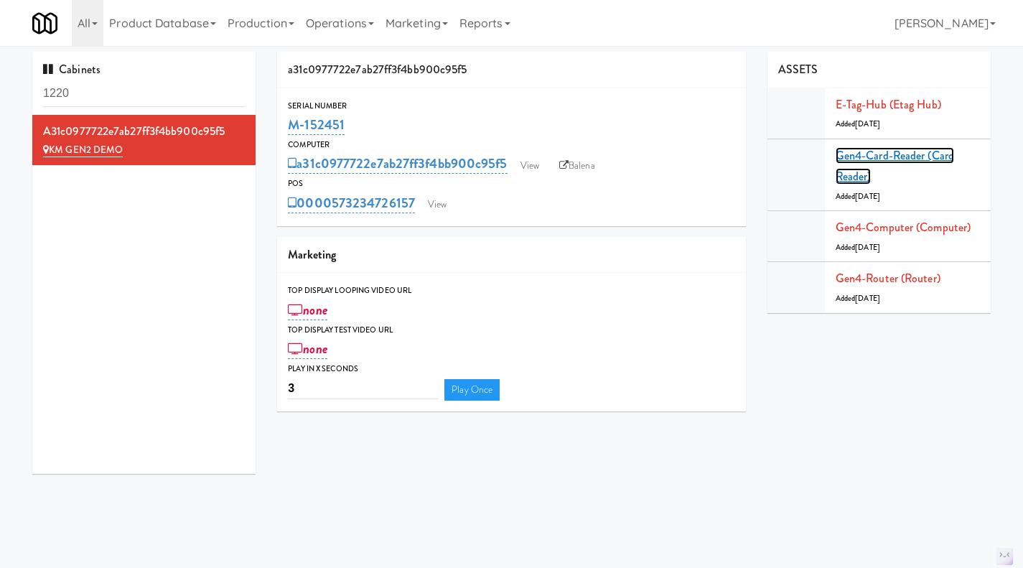
click at [919, 156] on link "Gen4-card-reader (Card Reader)" at bounding box center [894, 166] width 118 height 38
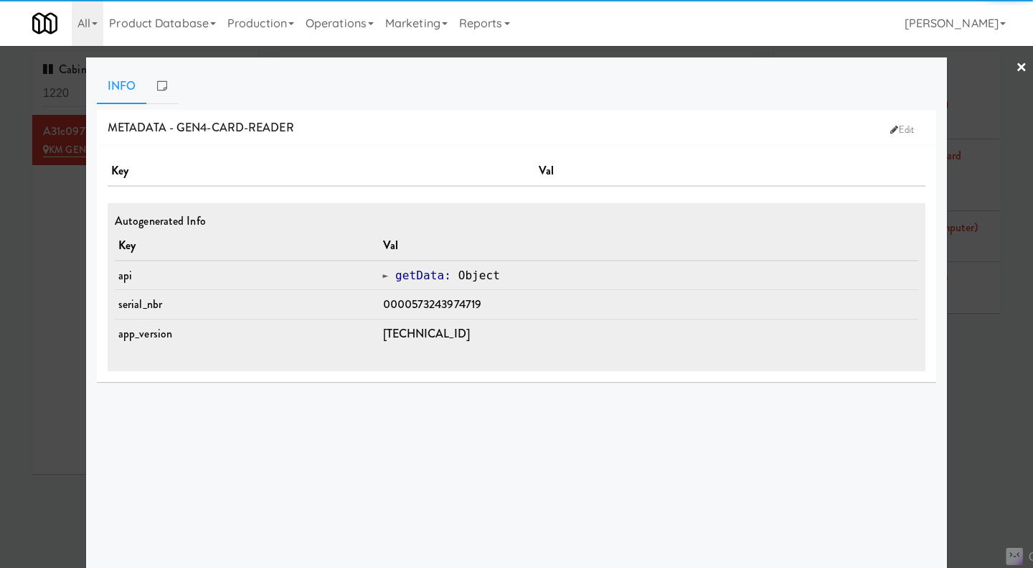
click at [977, 354] on div at bounding box center [516, 284] width 1033 height 568
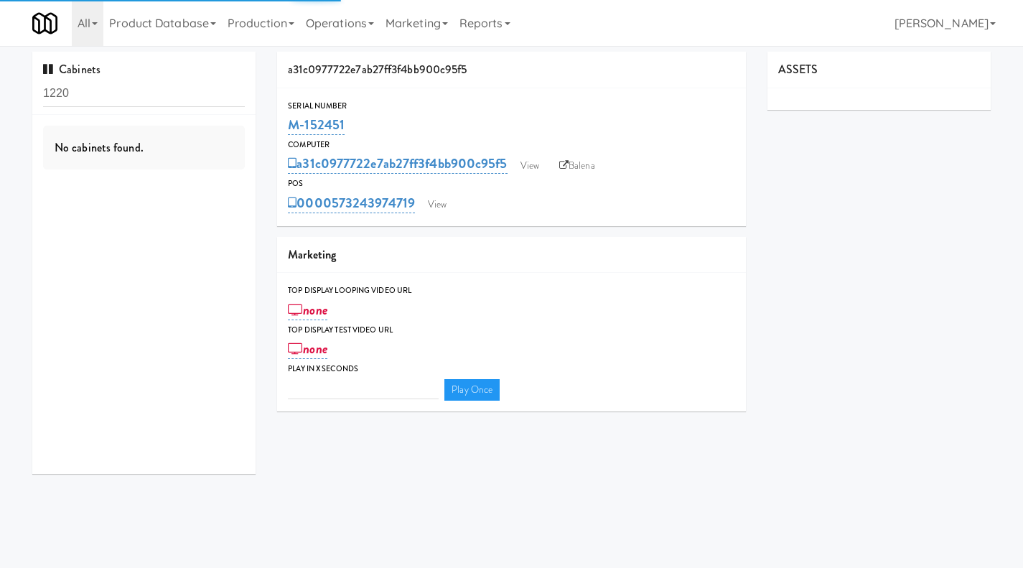
type input "3"
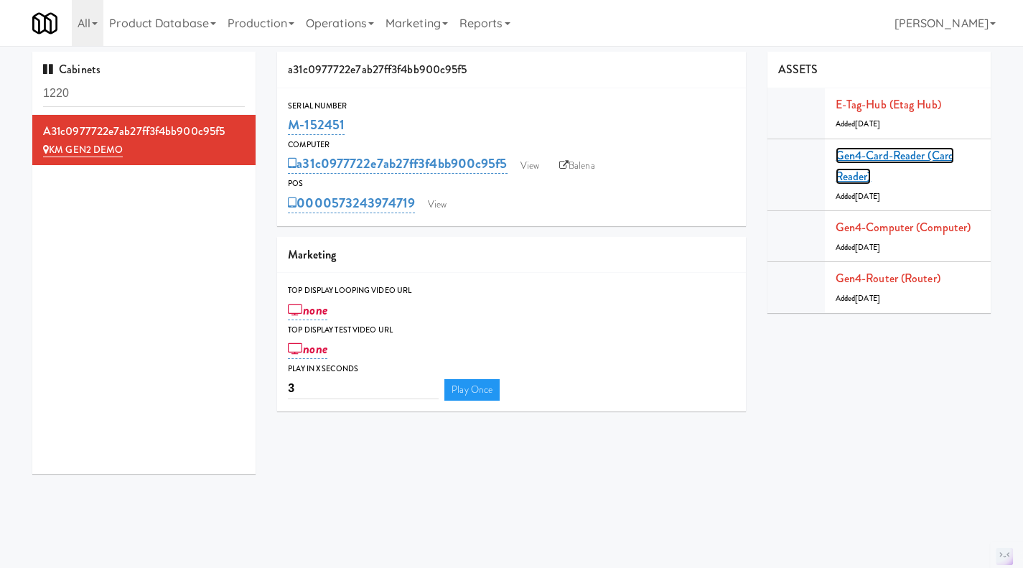
click at [883, 151] on link "Gen4-card-reader (Card Reader)" at bounding box center [894, 166] width 118 height 38
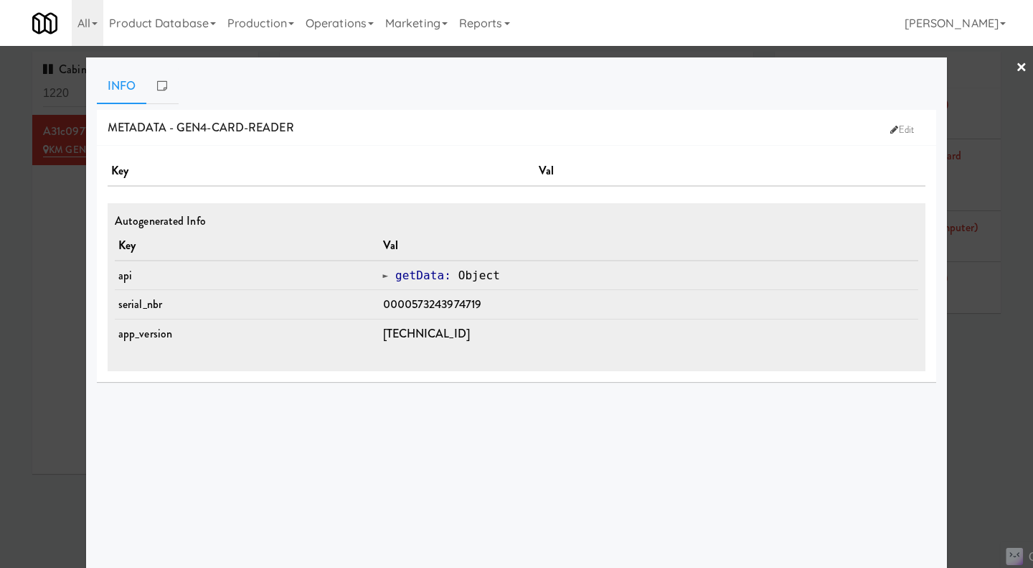
click at [993, 400] on div at bounding box center [516, 284] width 1033 height 568
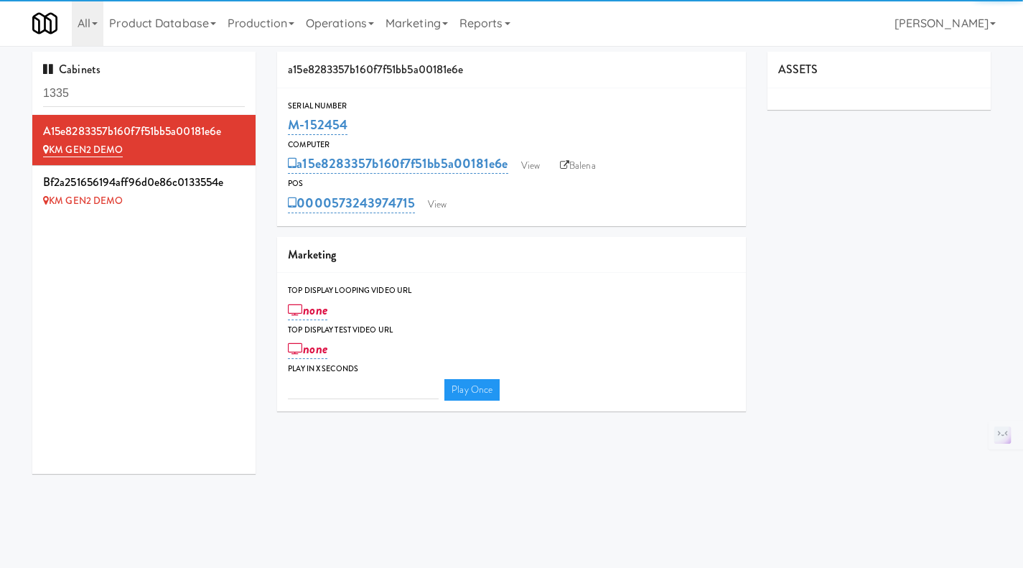
type input "3"
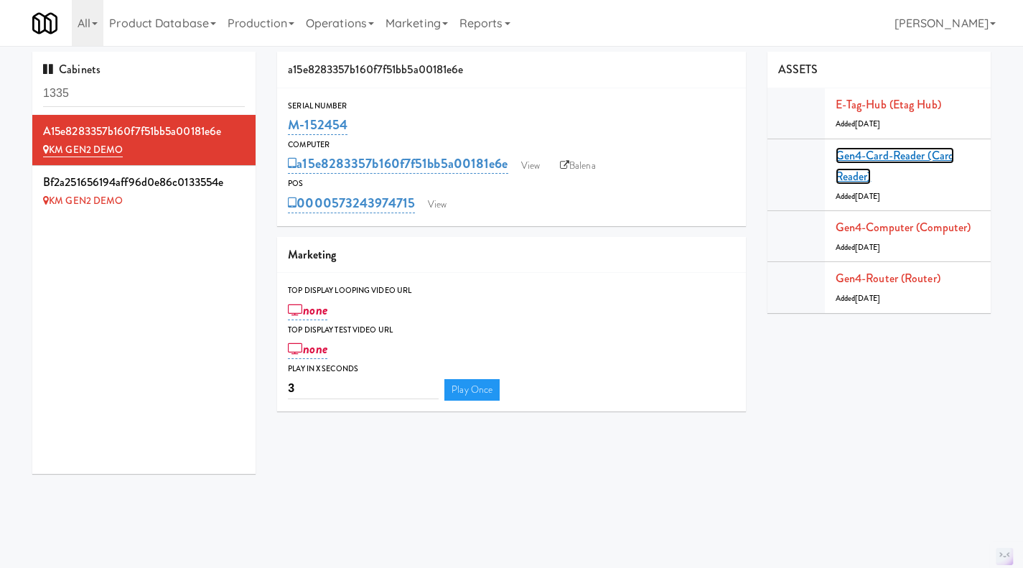
click at [886, 154] on link "Gen4-card-reader (Card Reader)" at bounding box center [894, 166] width 118 height 38
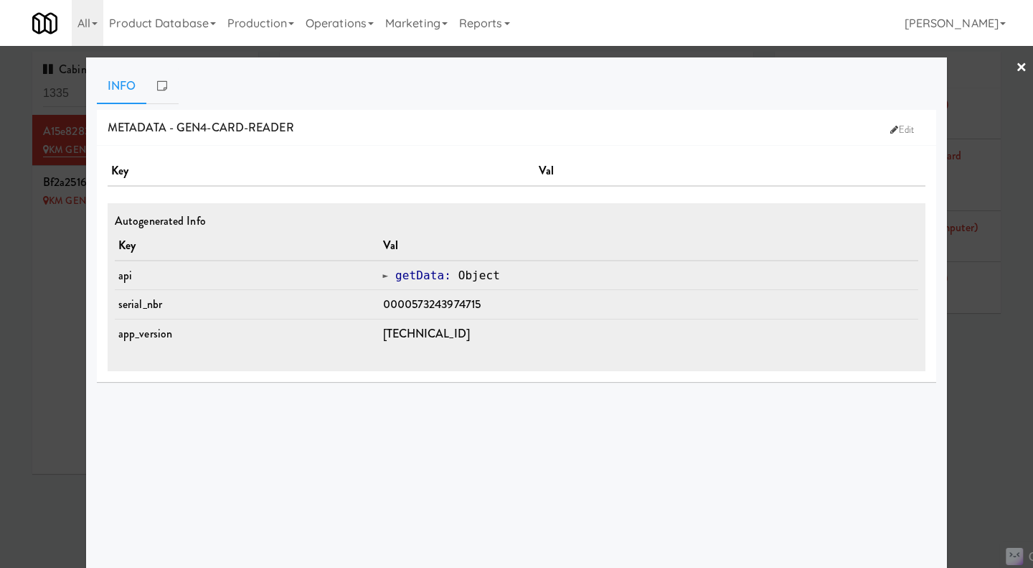
click at [51, 331] on div at bounding box center [516, 284] width 1033 height 568
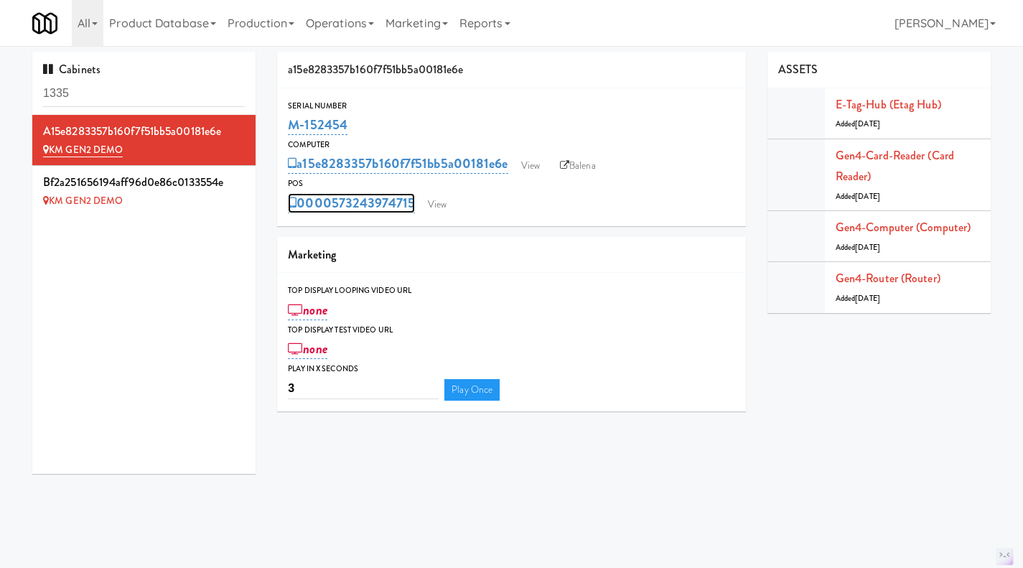
click at [330, 208] on link "0000573243974715" at bounding box center [351, 203] width 127 height 20
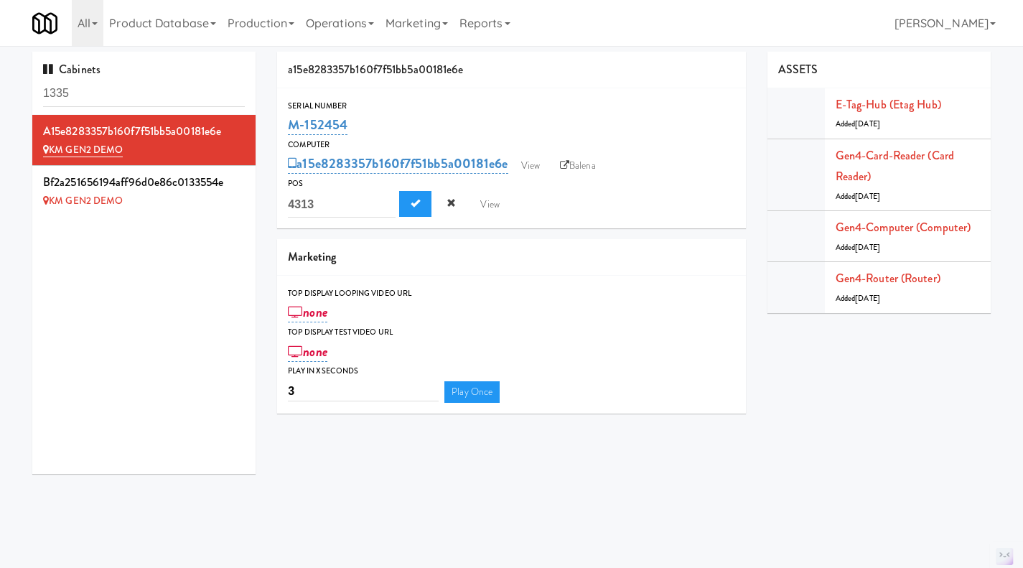
click at [582, 220] on div "Serial Number M-152454 Computer a15e8283357b160f7f51bb5a00181e6e View Balena PO…" at bounding box center [511, 158] width 469 height 141
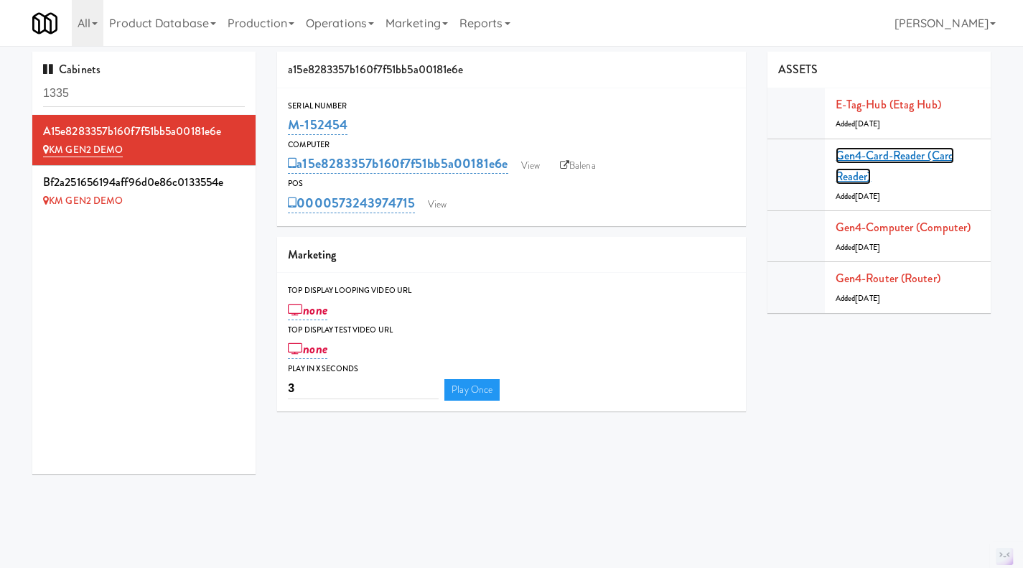
click at [871, 152] on link "Gen4-card-reader (Card Reader)" at bounding box center [894, 166] width 118 height 38
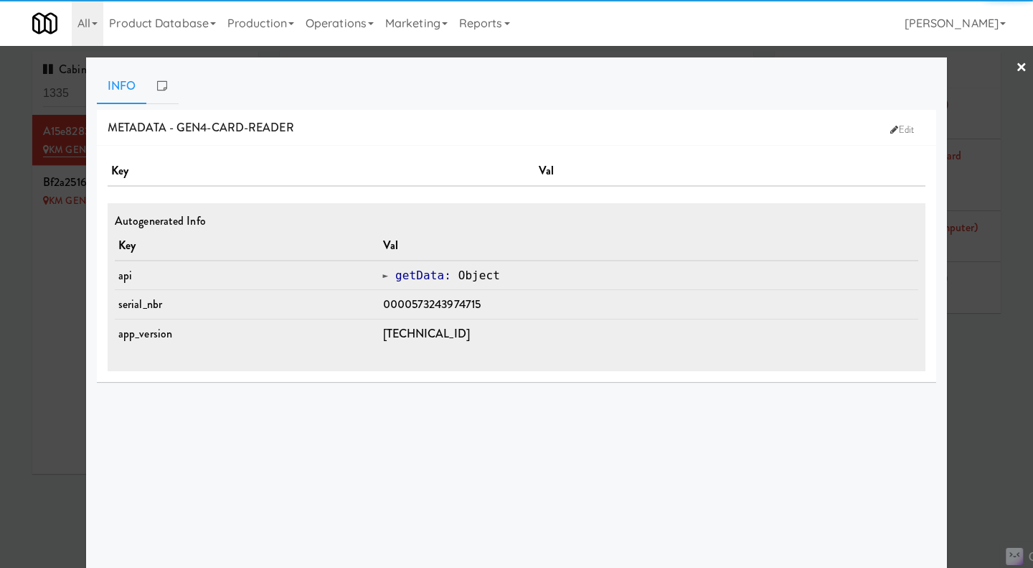
click at [956, 387] on div at bounding box center [516, 284] width 1033 height 568
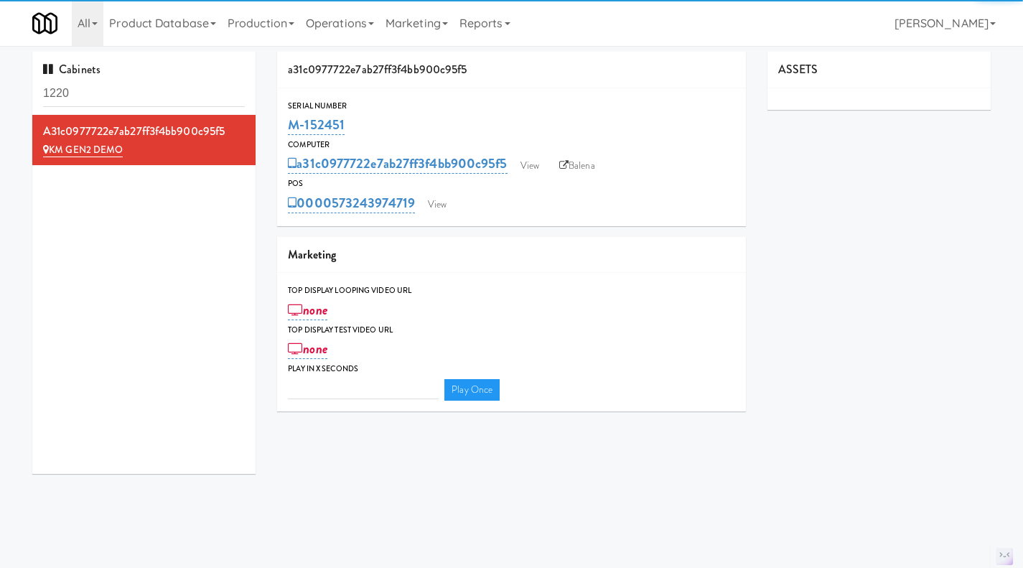
type input "3"
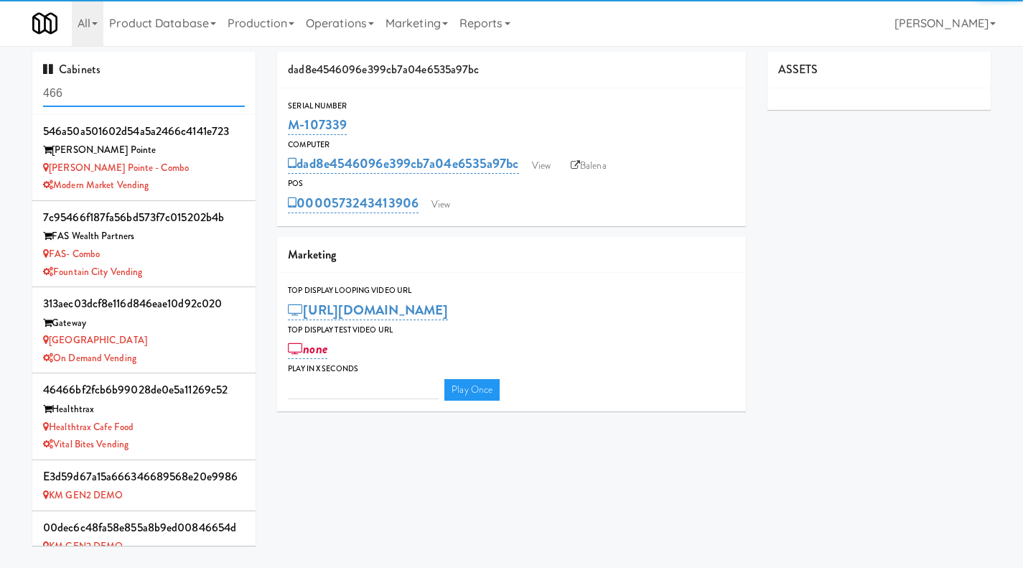
type input "3"
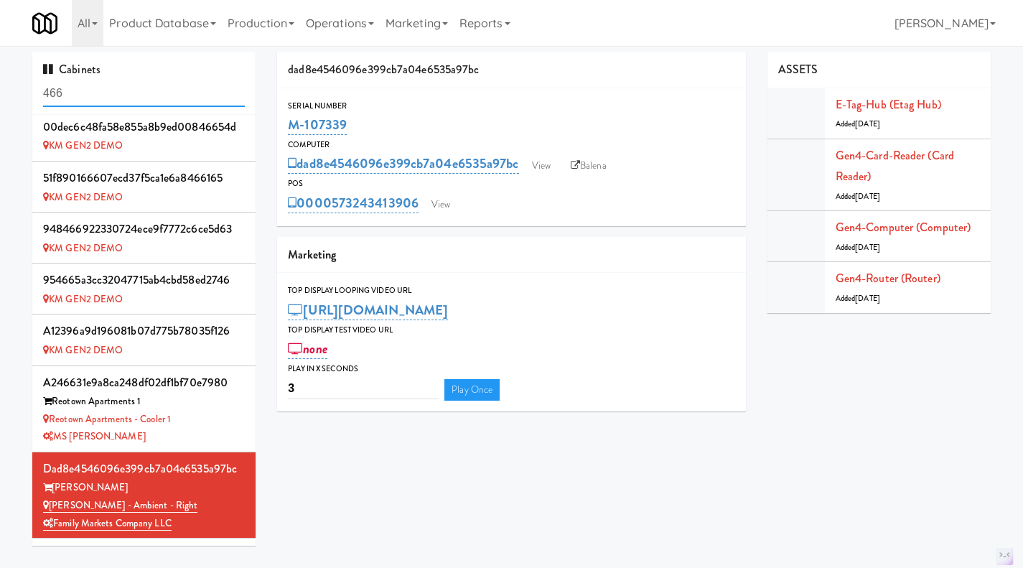
scroll to position [479, 0]
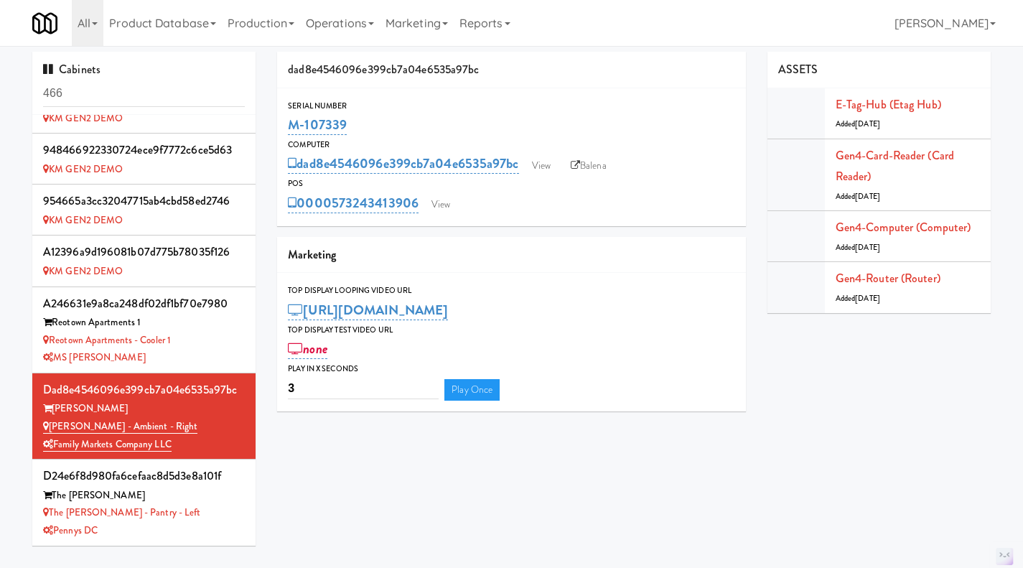
drag, startPoint x: 421, startPoint y: 222, endPoint x: 334, endPoint y: 220, distance: 87.6
click at [334, 220] on div "Serial Number M-107339 Computer dad8e4546096e399cb7a04e6535a97bc View Balena PO…" at bounding box center [511, 157] width 469 height 138
copy link "573243413906"
click at [863, 156] on link "Gen4-card-reader (Card Reader)" at bounding box center [894, 166] width 118 height 38
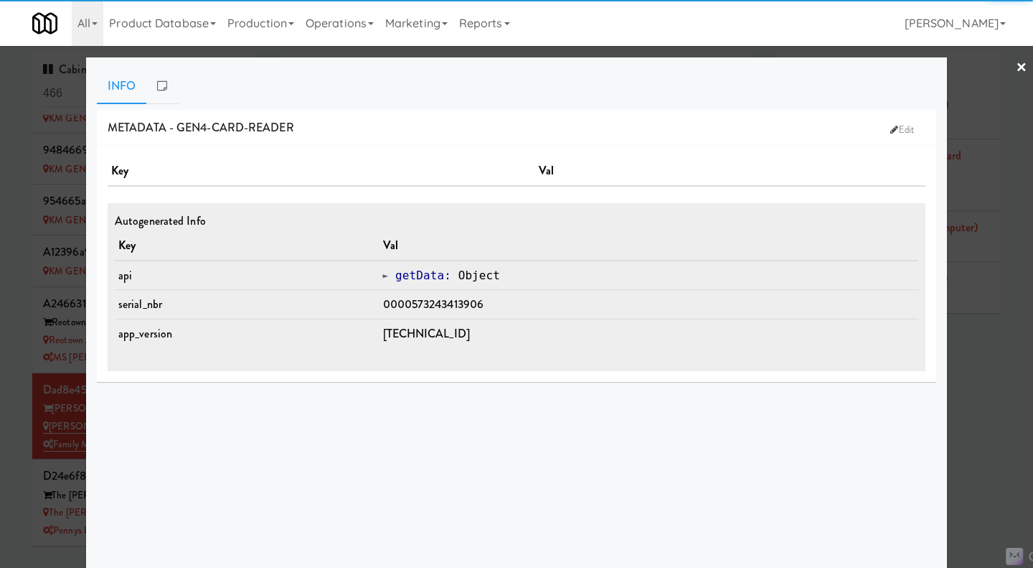
click at [990, 347] on div at bounding box center [516, 284] width 1033 height 568
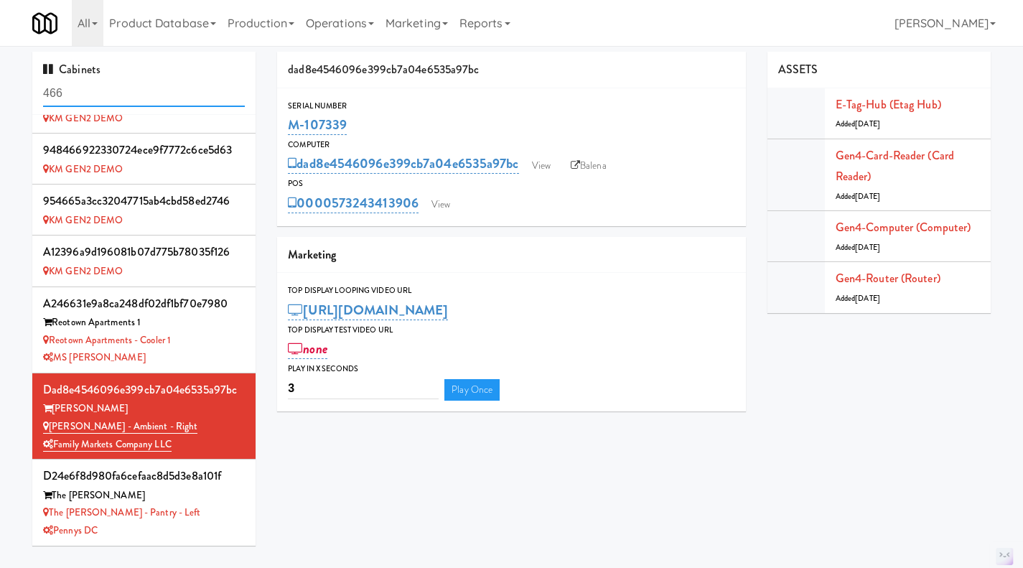
click at [125, 95] on input "466" at bounding box center [144, 93] width 202 height 27
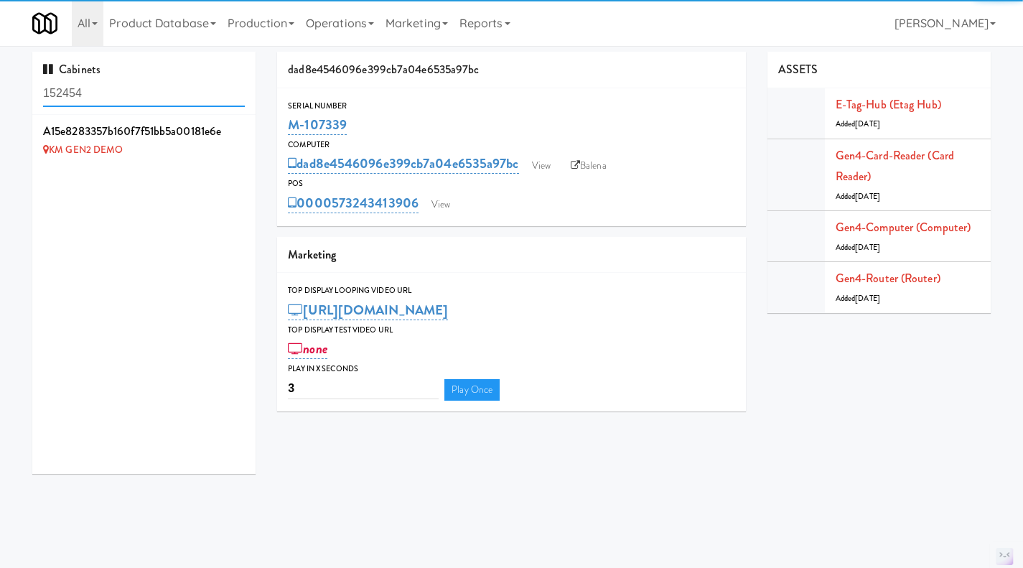
type input "152454"
click at [196, 160] on li "a15e8283357b160f7f51bb5a00181e6e KM GEN2 DEMO" at bounding box center [143, 140] width 223 height 50
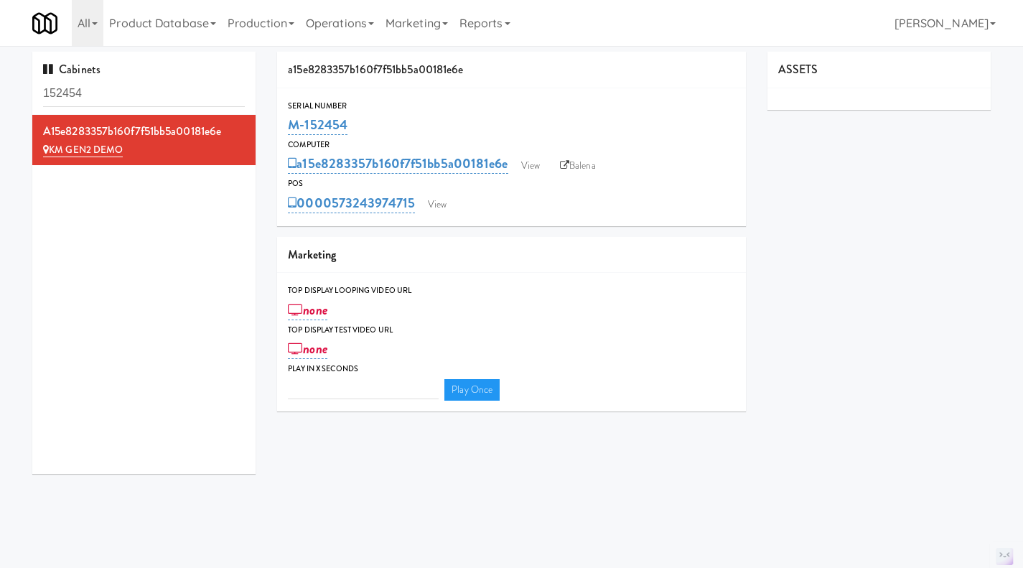
type input "3"
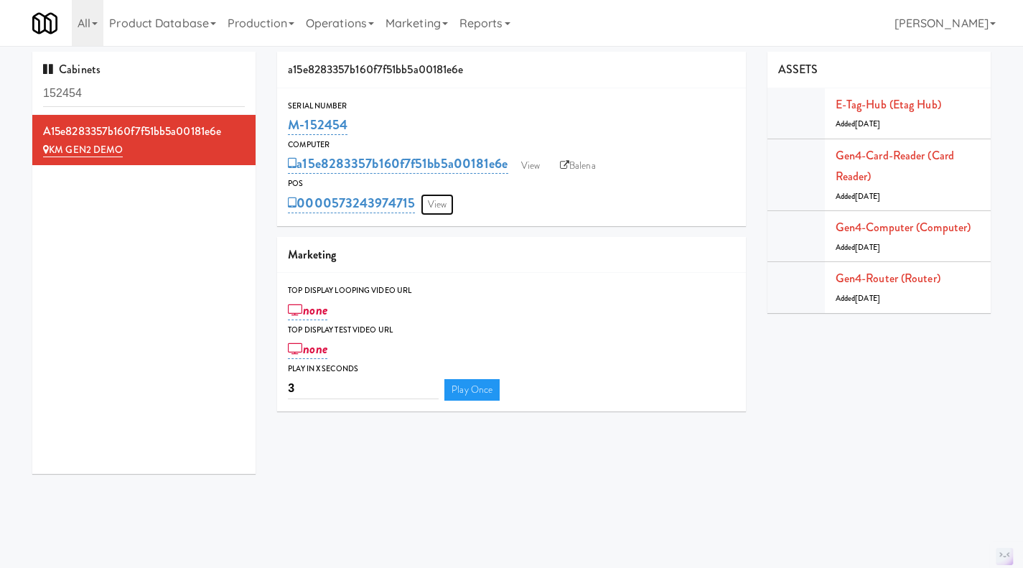
click at [431, 211] on link "View" at bounding box center [437, 205] width 33 height 22
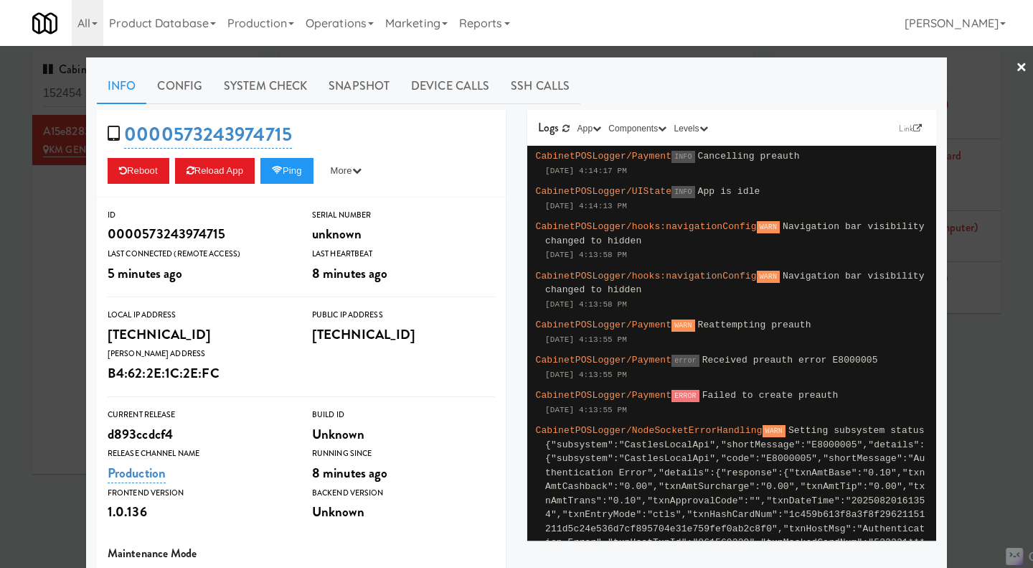
click at [34, 274] on div at bounding box center [516, 284] width 1033 height 568
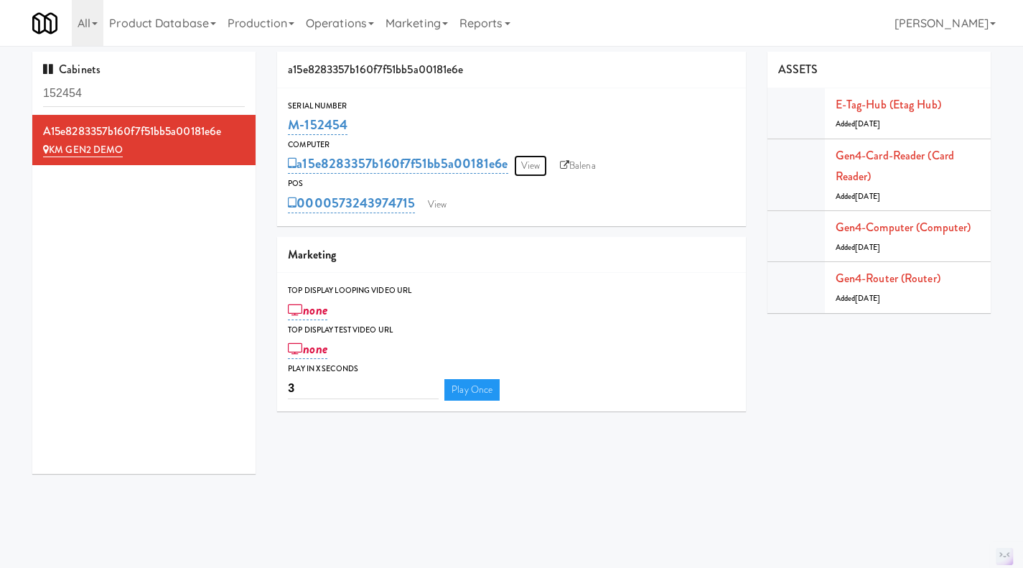
click at [535, 164] on link "View" at bounding box center [530, 166] width 33 height 22
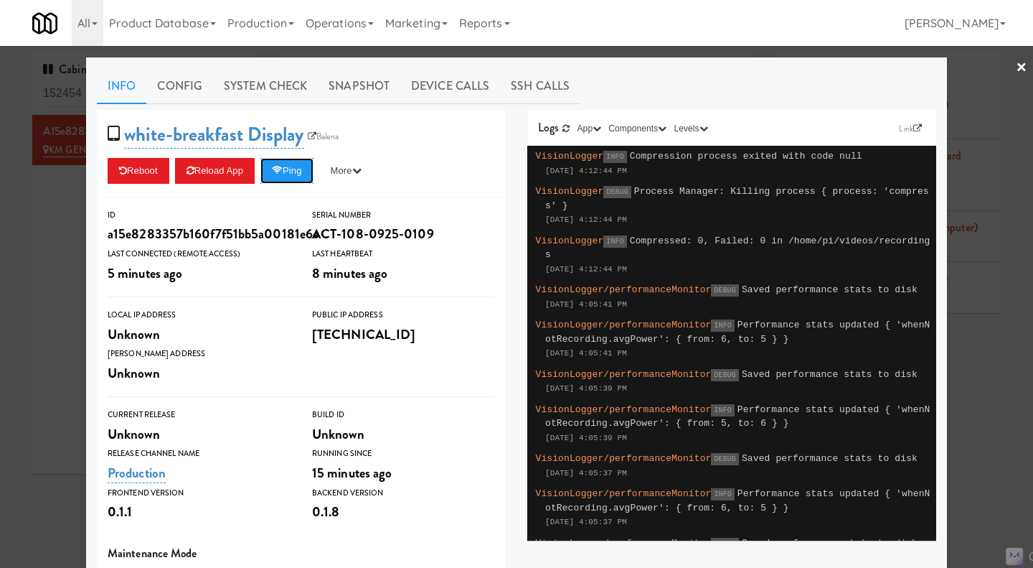
click at [268, 174] on button "Ping" at bounding box center [287, 171] width 53 height 26
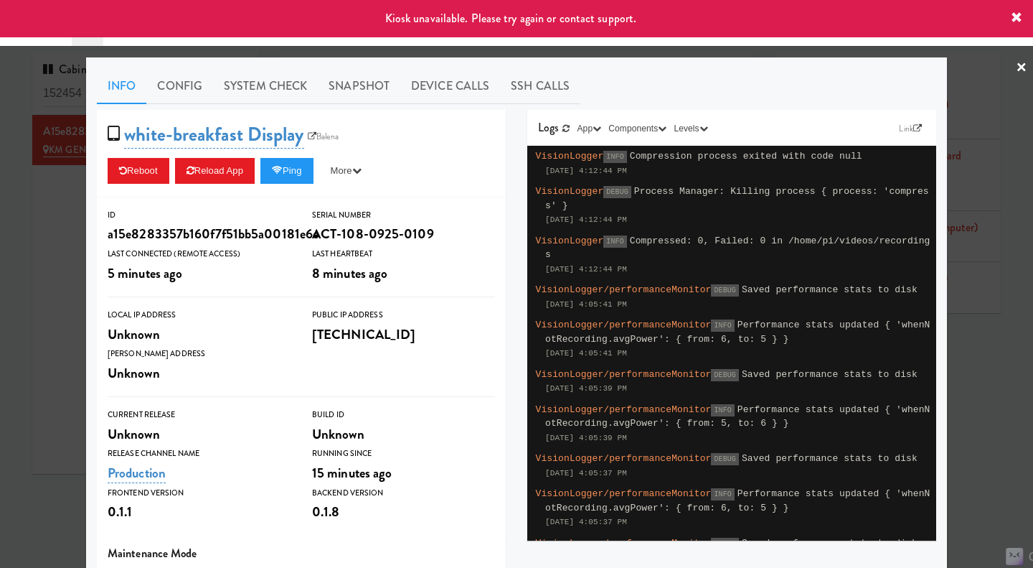
click at [65, 238] on div at bounding box center [516, 284] width 1033 height 568
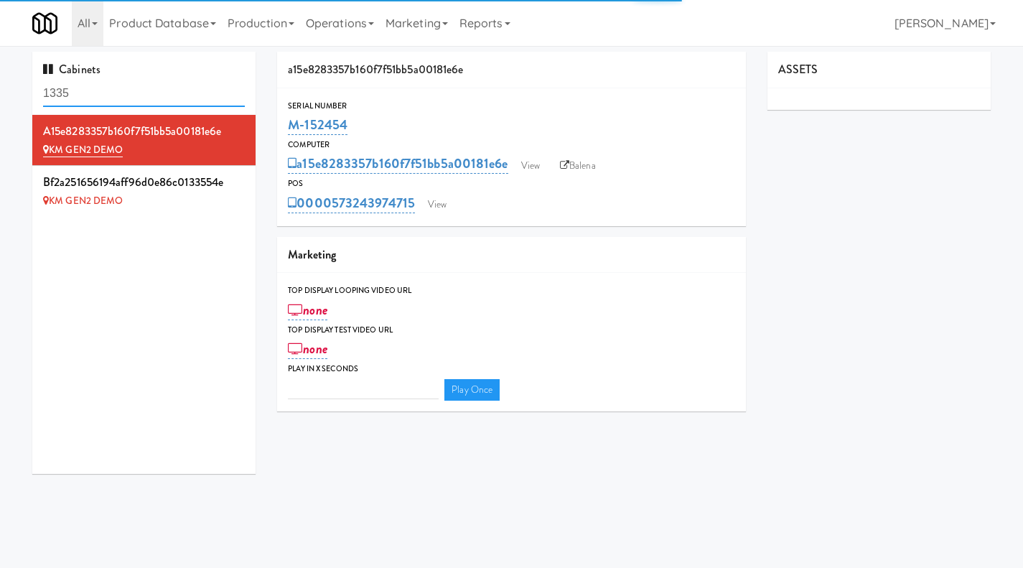
type input "3"
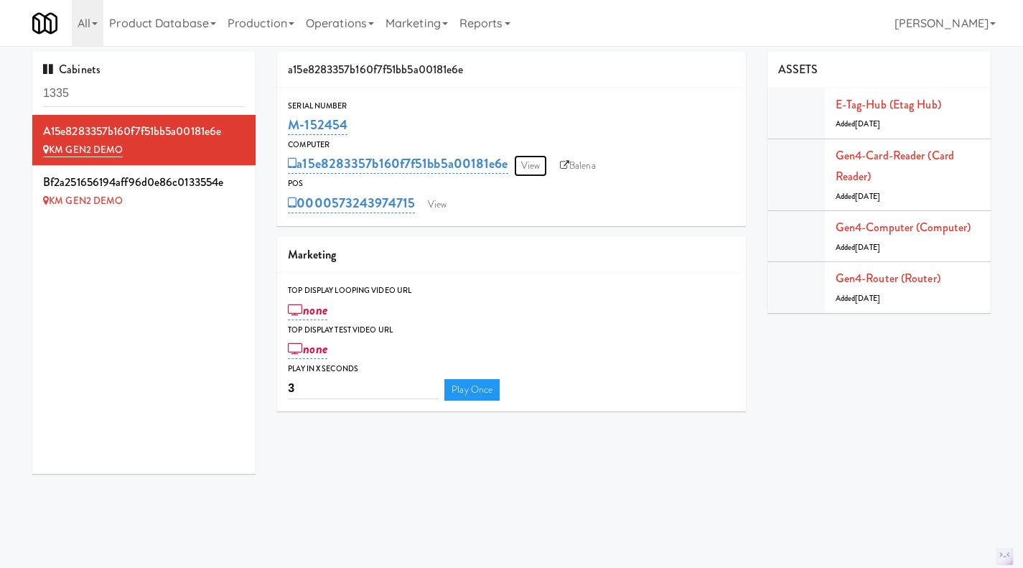
click at [543, 169] on link "View" at bounding box center [530, 166] width 33 height 22
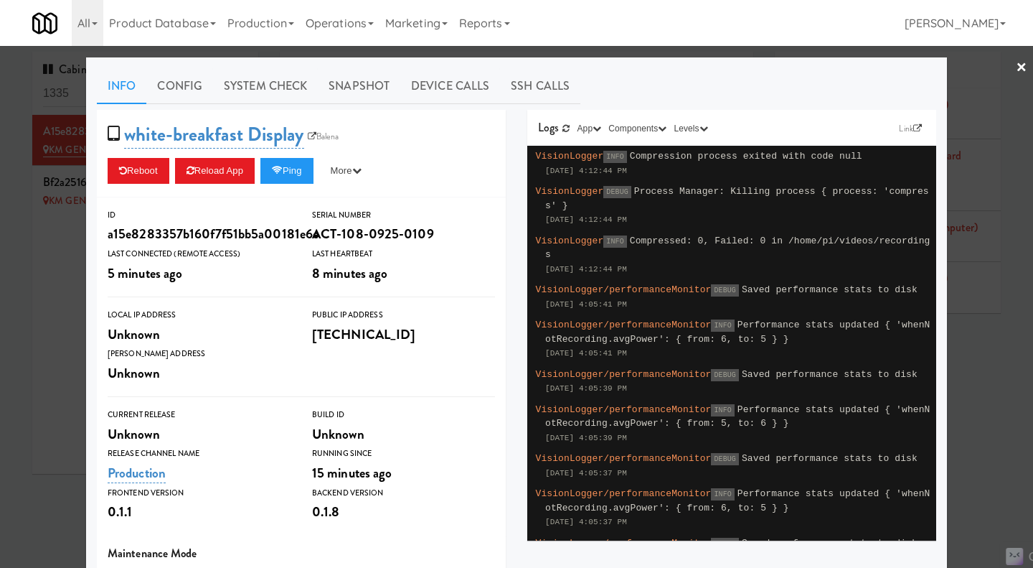
click at [52, 277] on div at bounding box center [516, 284] width 1033 height 568
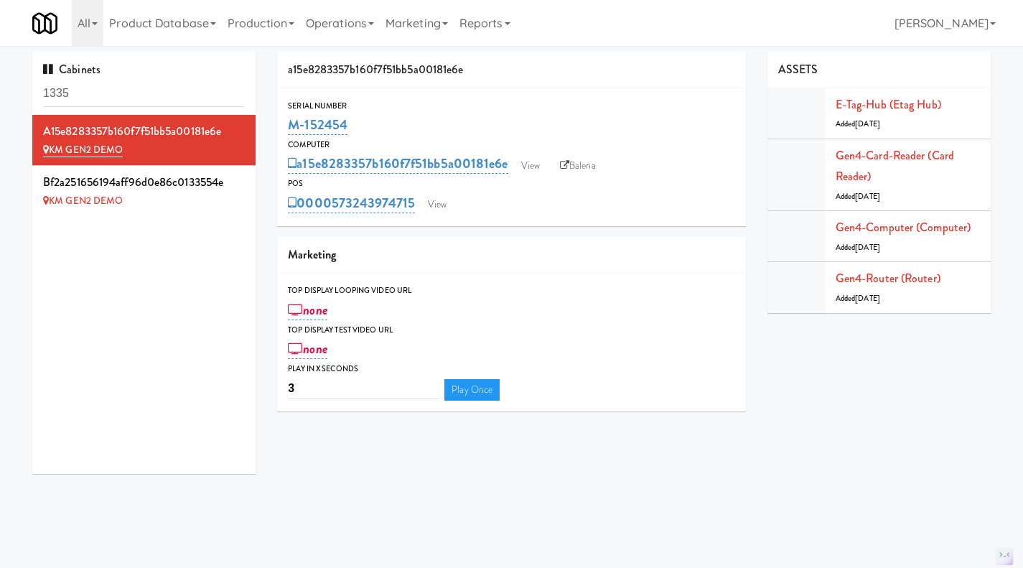
click at [571, 170] on link "Balena" at bounding box center [578, 166] width 50 height 22
click at [443, 209] on link "View" at bounding box center [437, 205] width 33 height 22
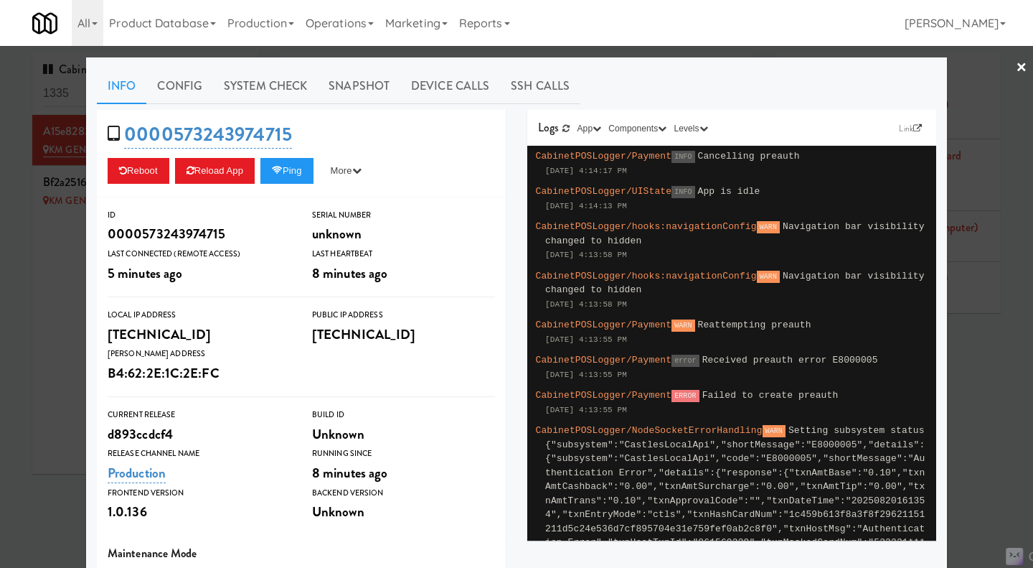
click at [32, 288] on div at bounding box center [516, 284] width 1033 height 568
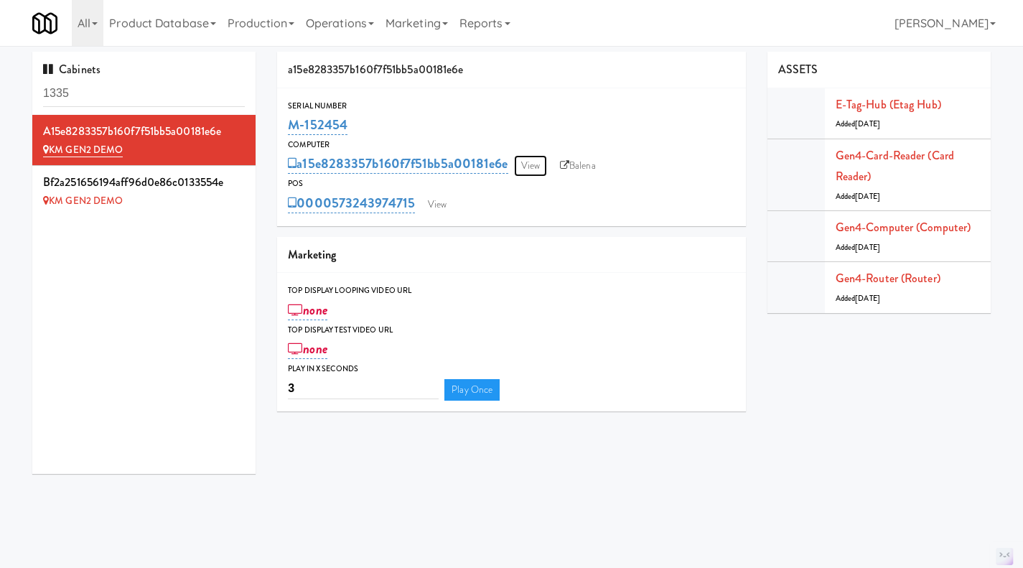
click at [541, 168] on link "View" at bounding box center [530, 166] width 33 height 22
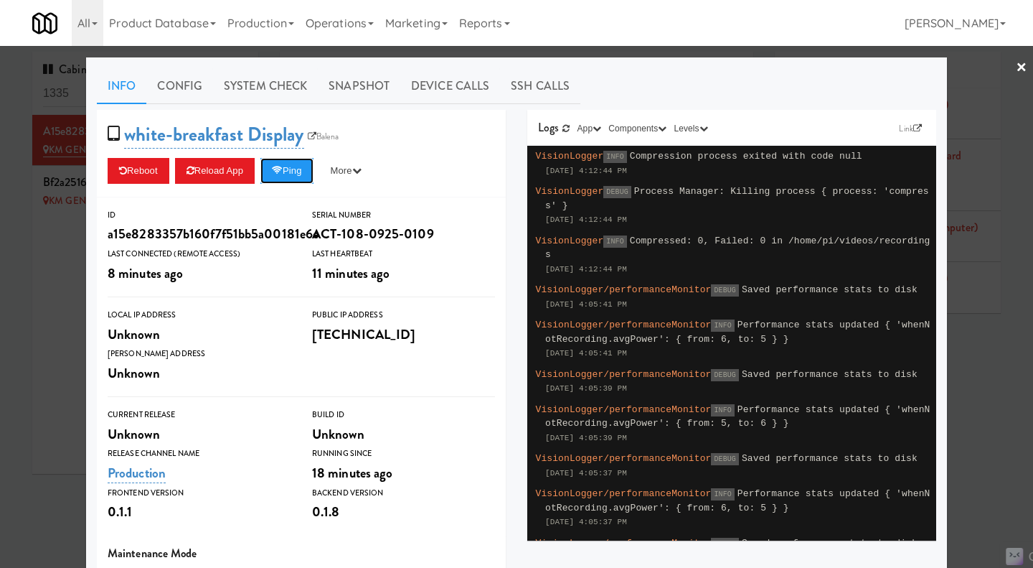
click at [296, 183] on button "Ping" at bounding box center [287, 171] width 53 height 26
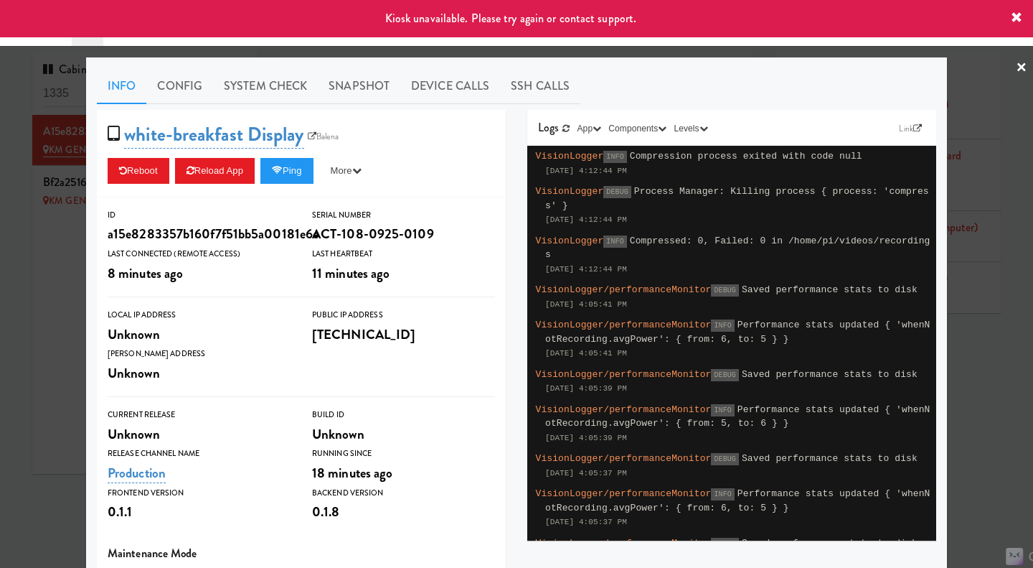
click at [18, 299] on div at bounding box center [516, 284] width 1033 height 568
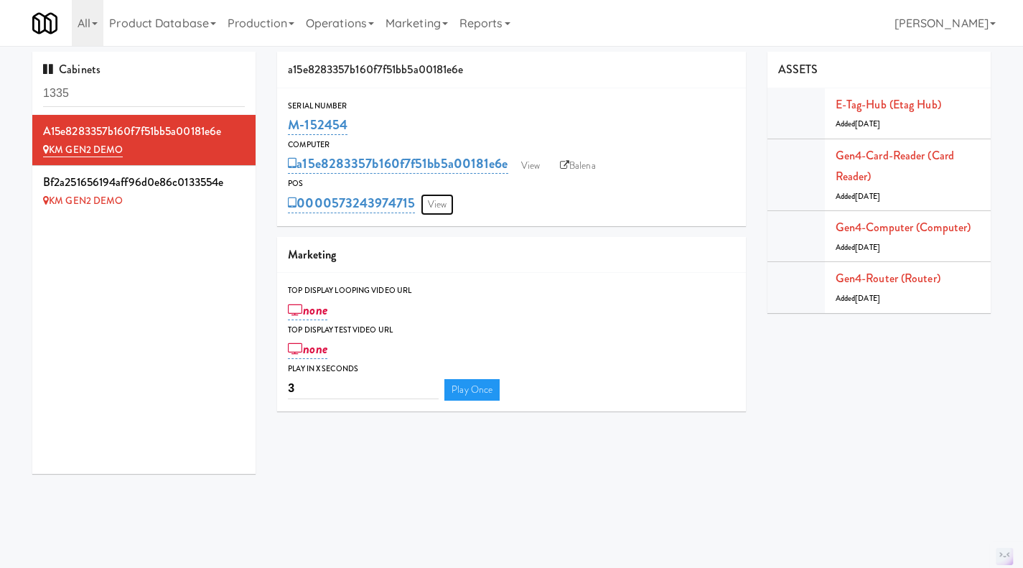
click at [442, 197] on link "View" at bounding box center [437, 205] width 33 height 22
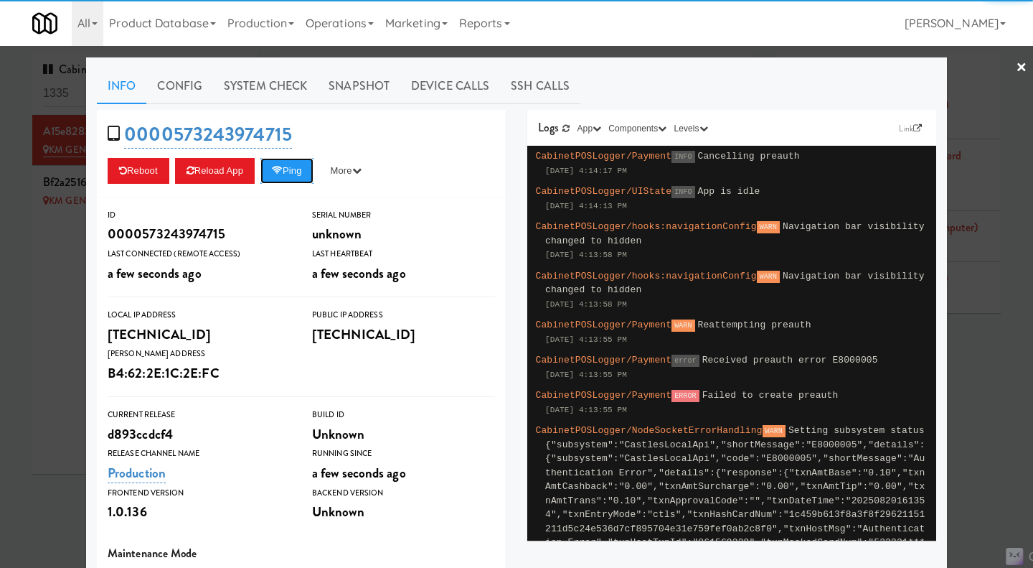
click at [291, 172] on button "Ping" at bounding box center [287, 171] width 53 height 26
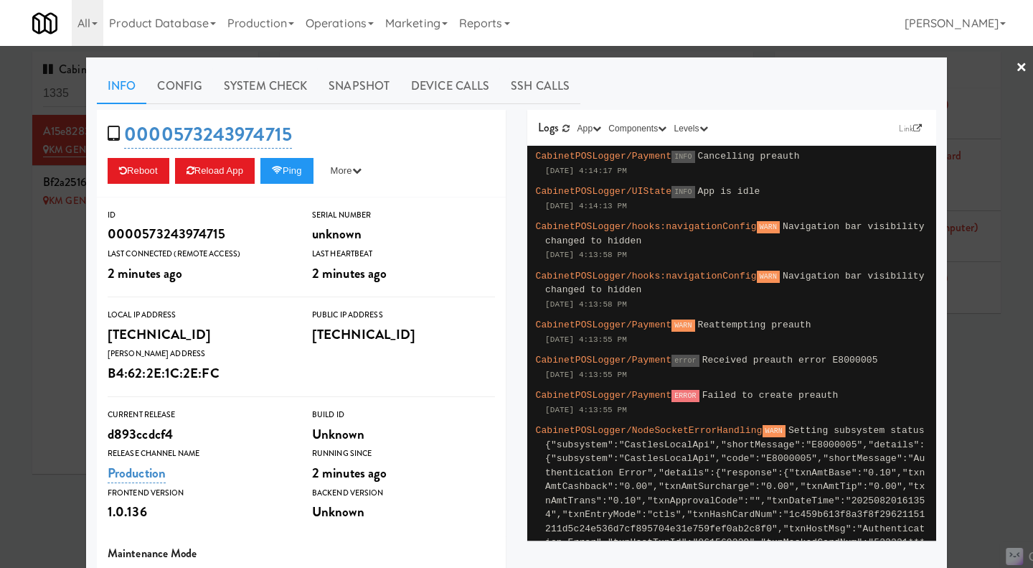
click at [972, 337] on div at bounding box center [516, 284] width 1033 height 568
